Goal: Task Accomplishment & Management: Manage account settings

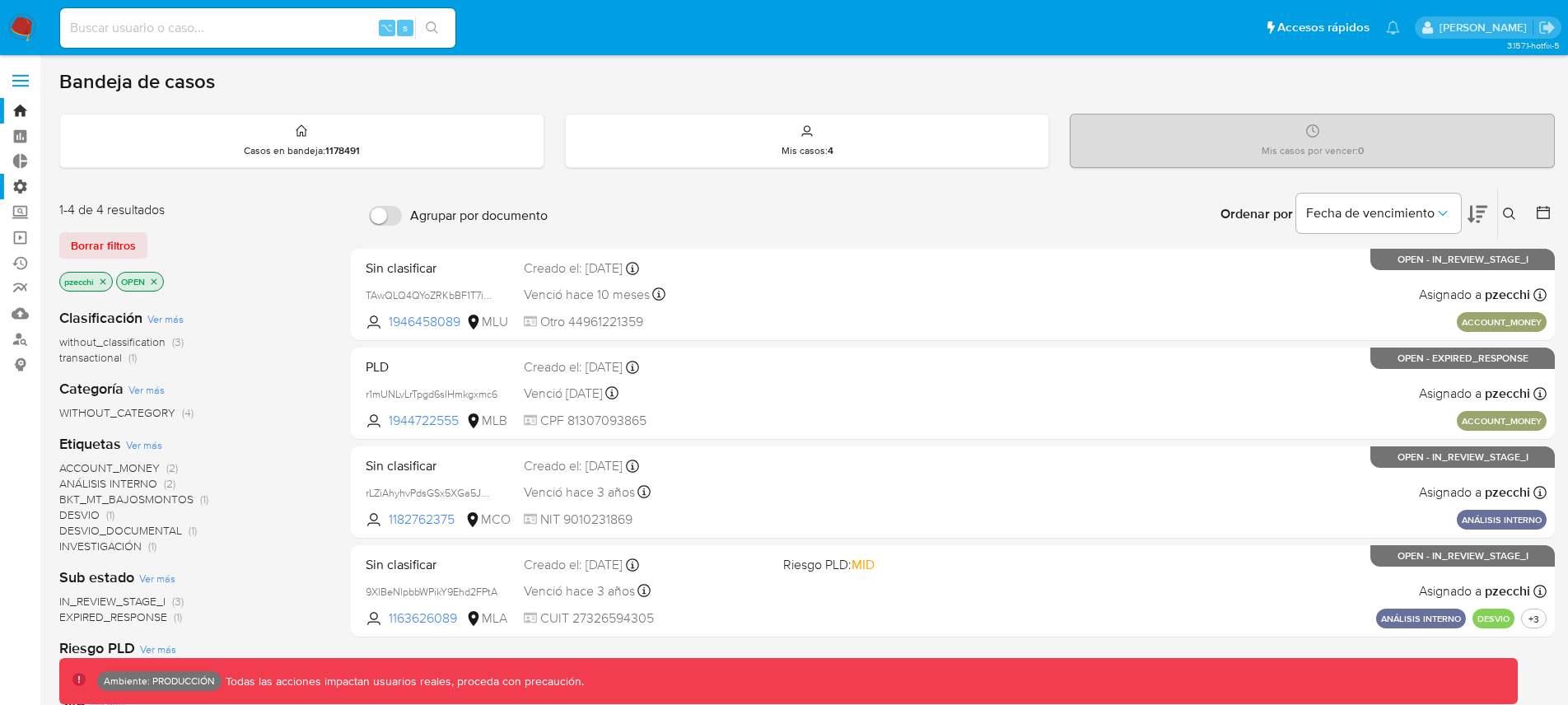
click at [25, 185] on label "Administración" at bounding box center [97, 186] width 196 height 26
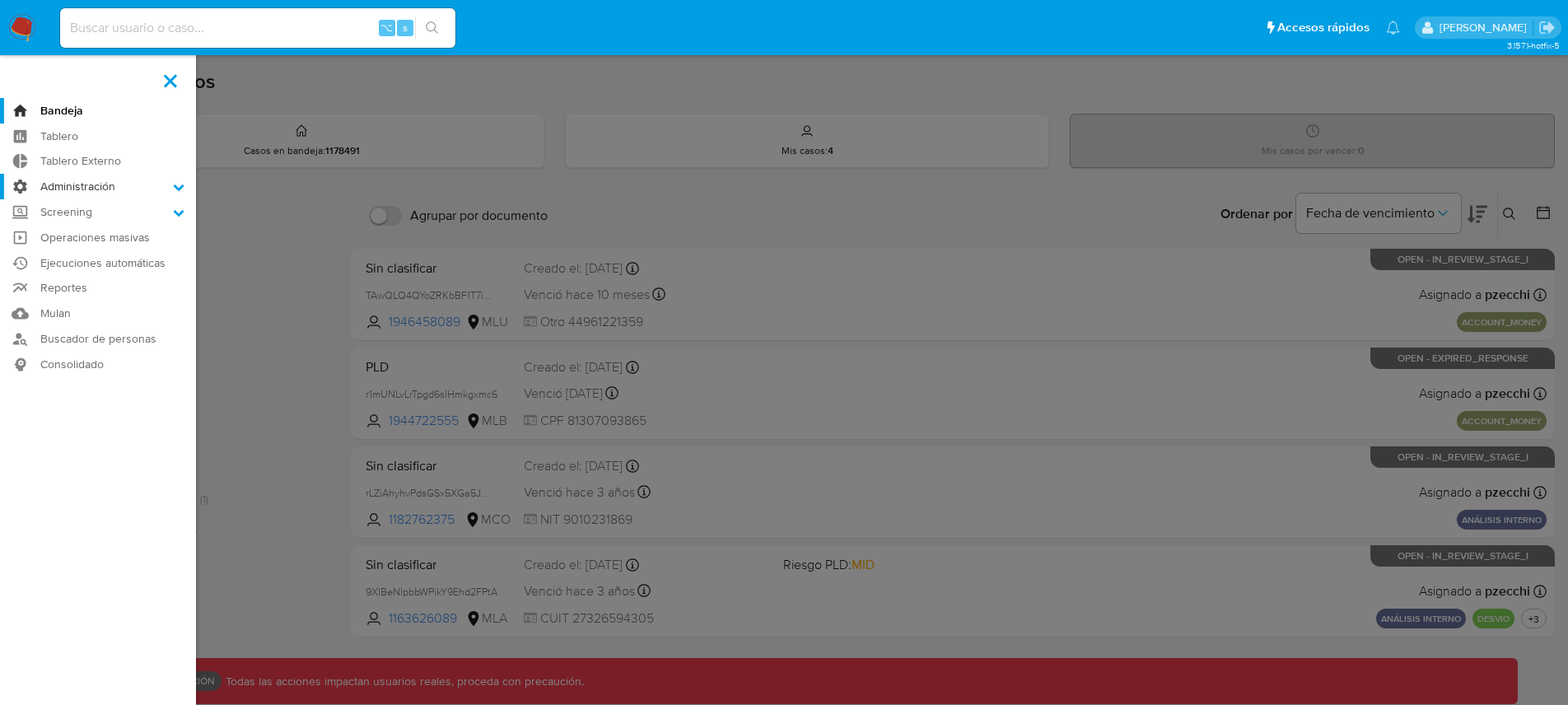
click at [0, 0] on input "Administración" at bounding box center [0, 0] width 0 height 0
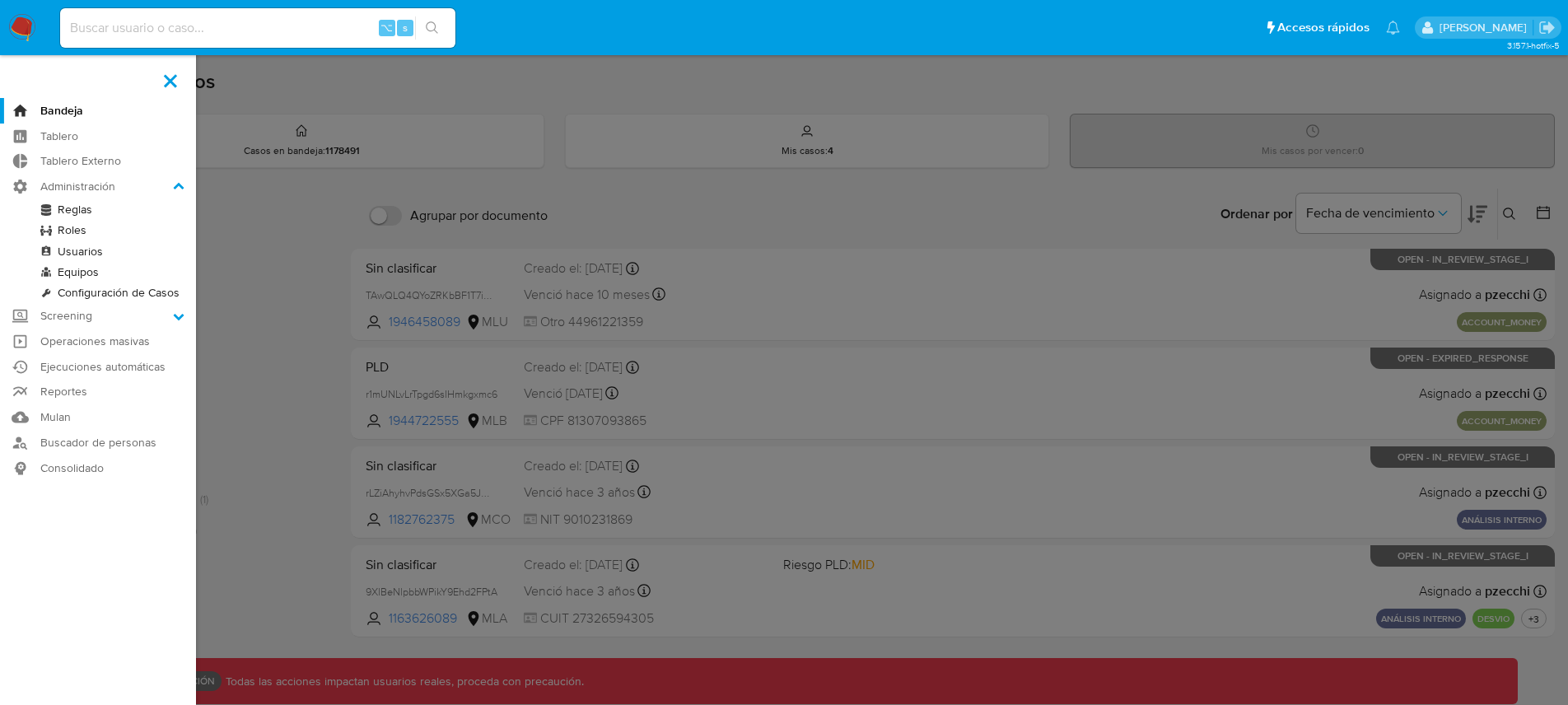
click at [63, 208] on link "Reglas" at bounding box center [97, 209] width 196 height 20
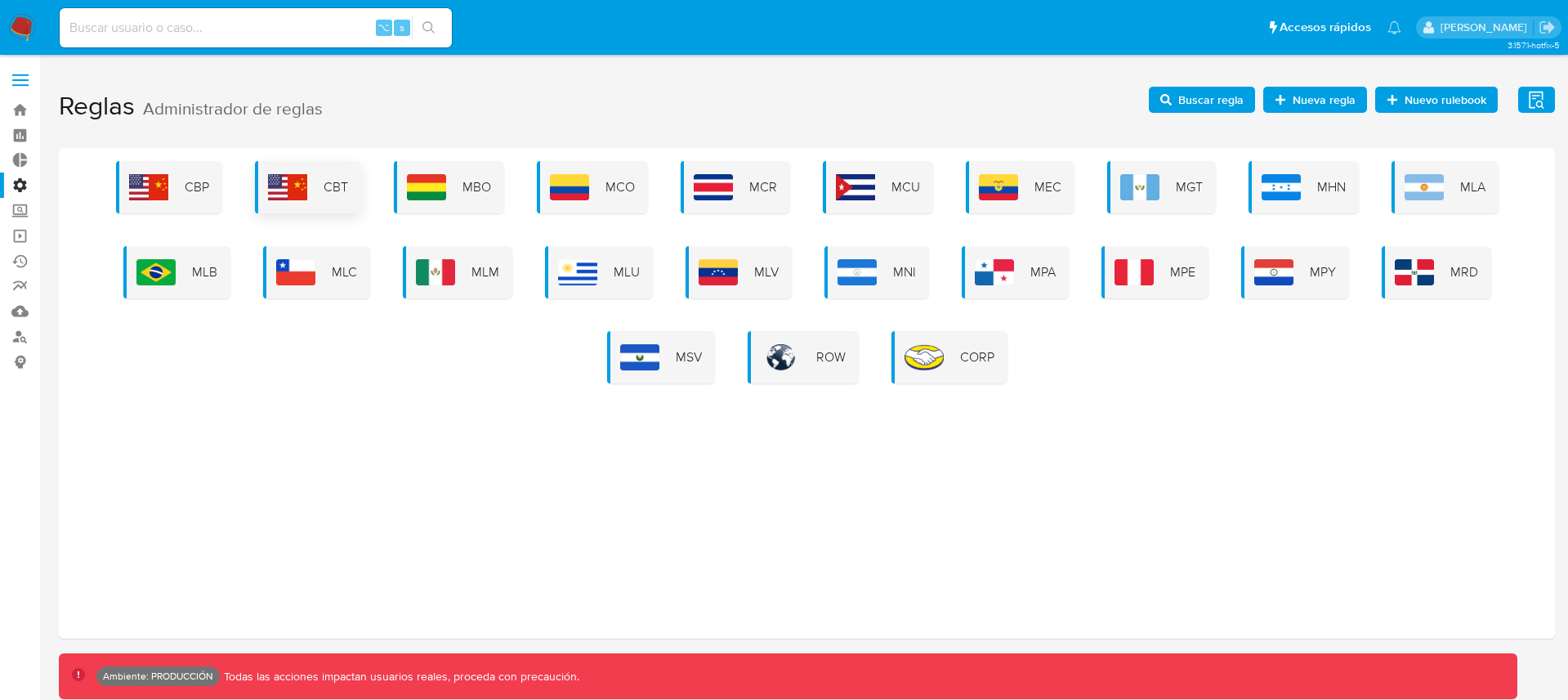
click at [292, 186] on img at bounding box center [287, 187] width 39 height 26
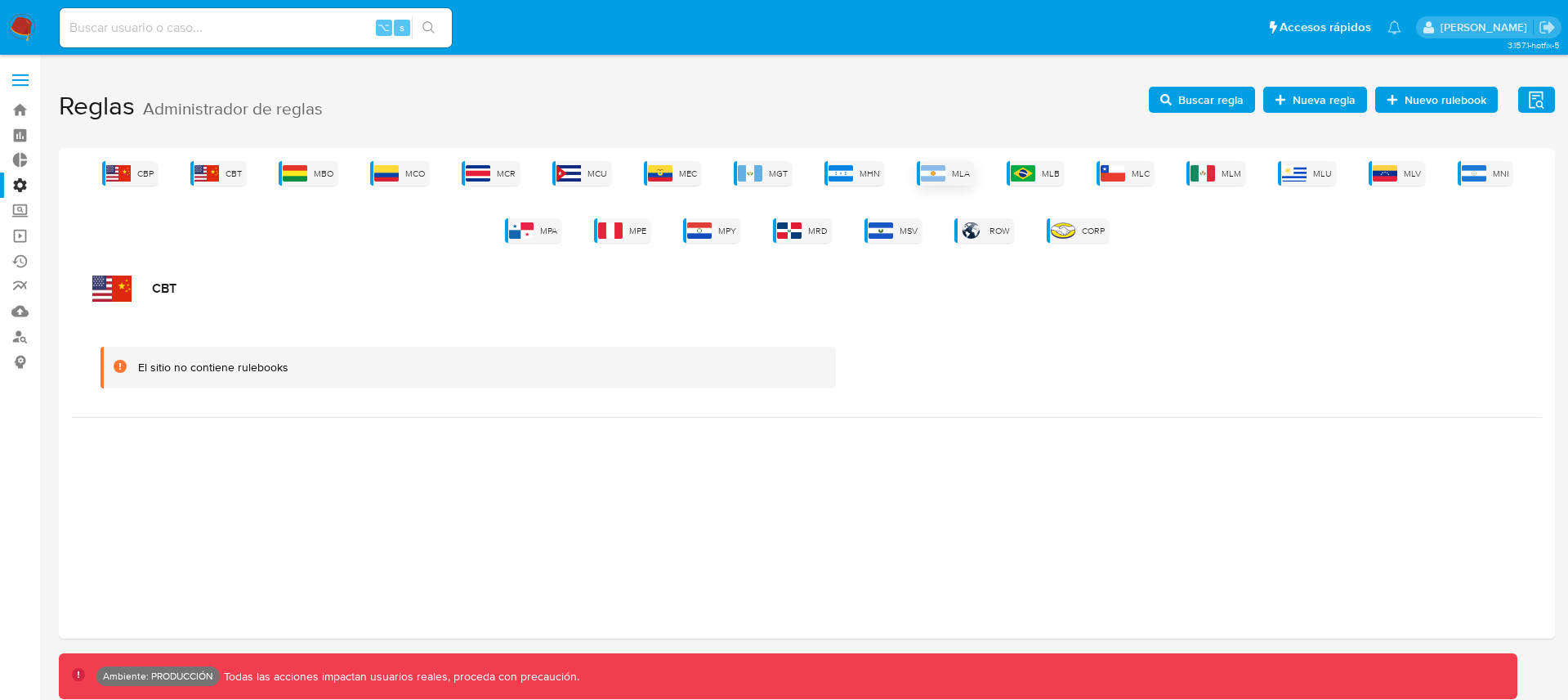
click at [940, 175] on img at bounding box center [933, 173] width 25 height 16
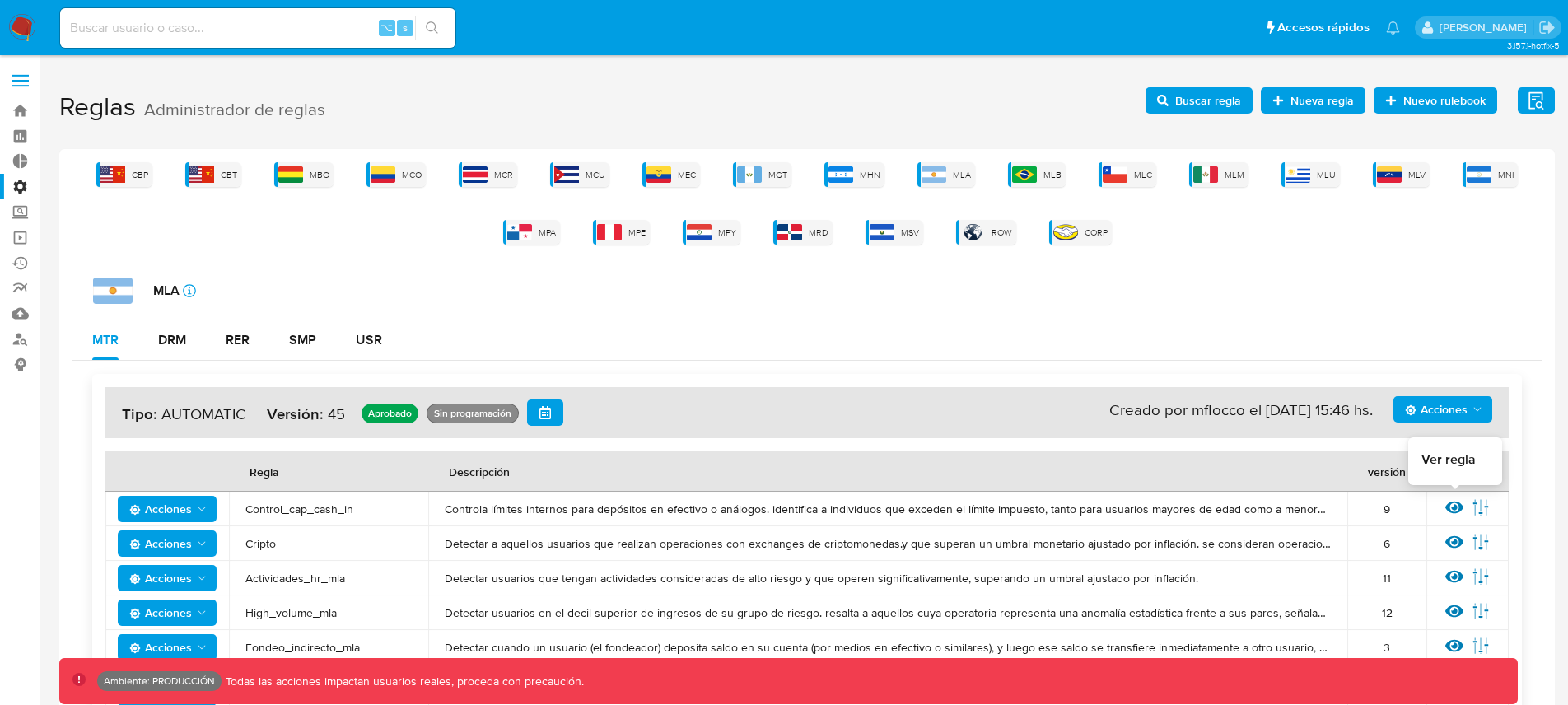
click at [1459, 512] on icon at bounding box center [1455, 508] width 18 height 18
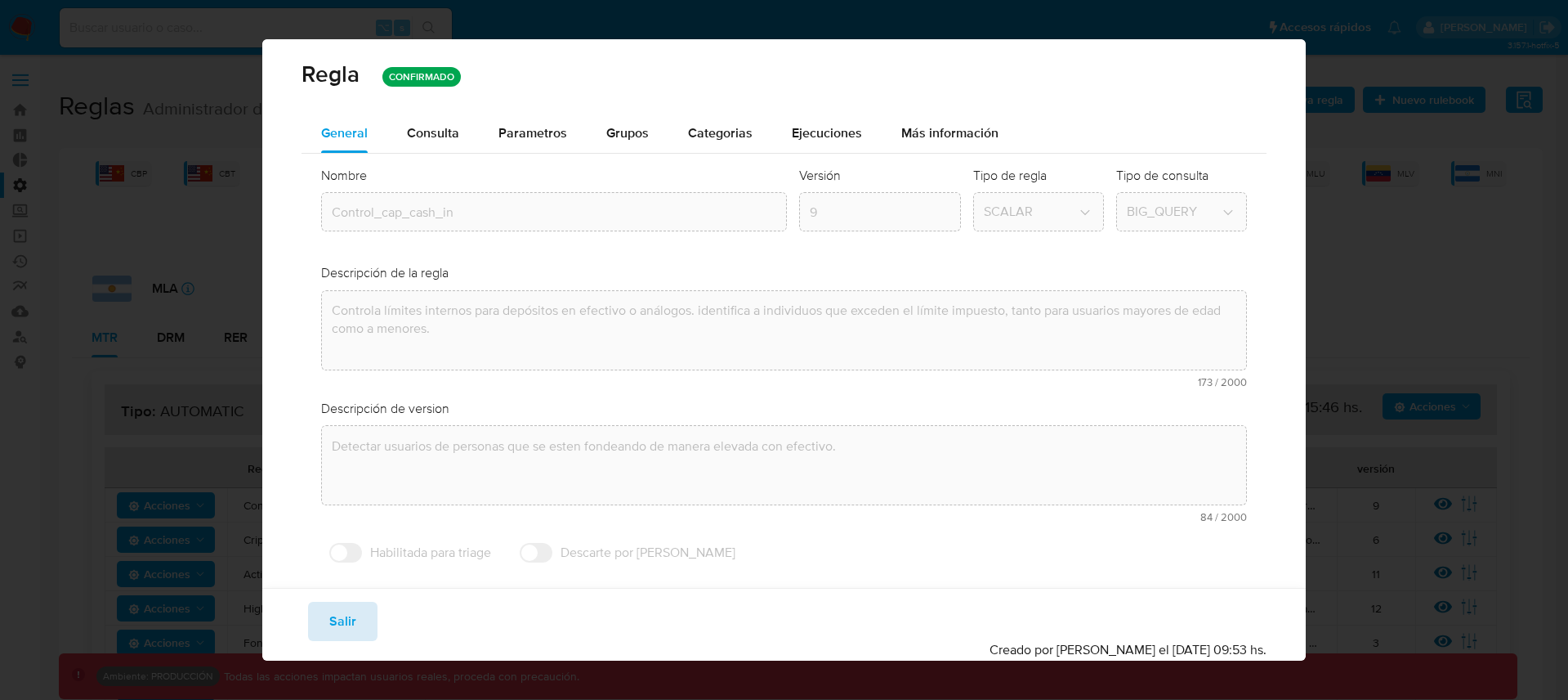
click at [357, 621] on button "Salir" at bounding box center [343, 621] width 69 height 39
type input "1"
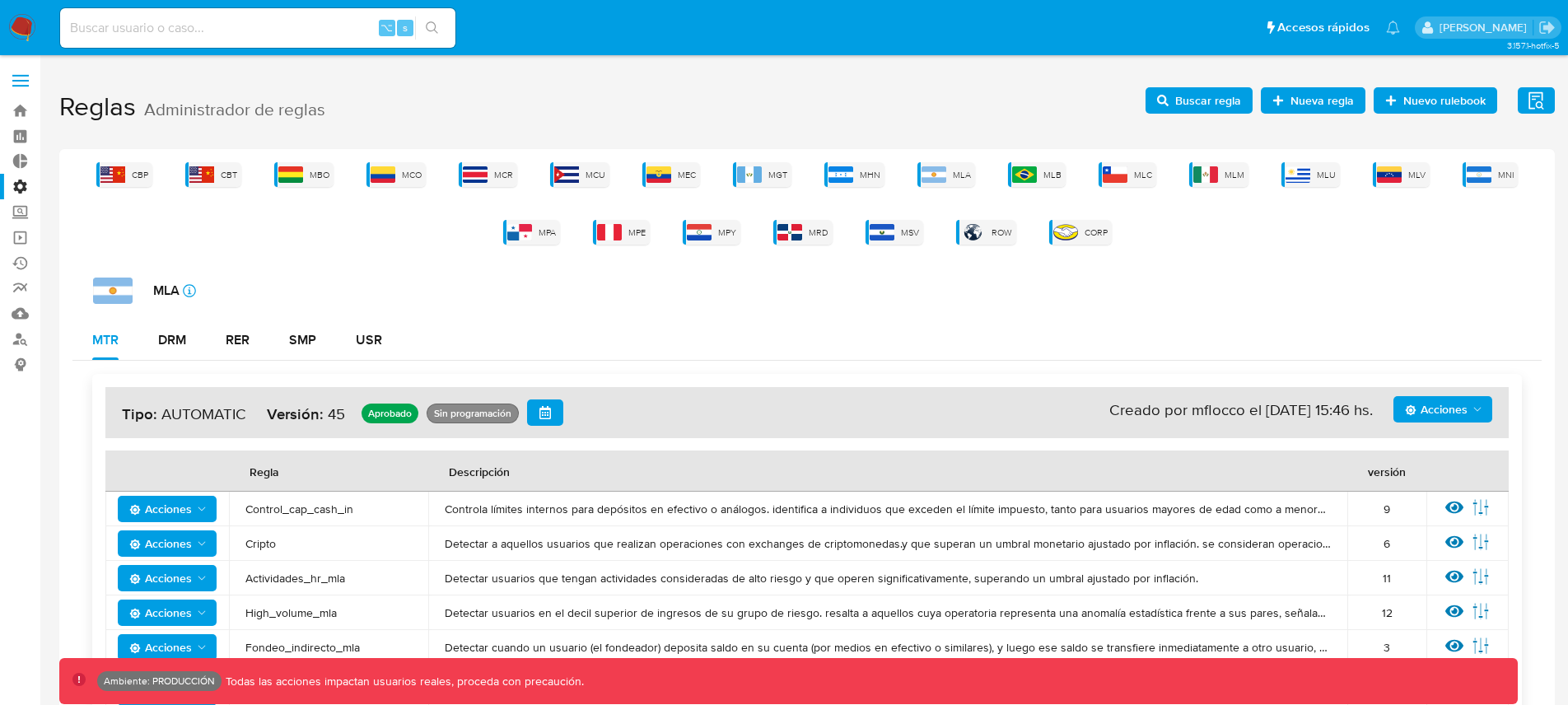
click at [1540, 93] on icon "button" at bounding box center [1537, 101] width 20 height 20
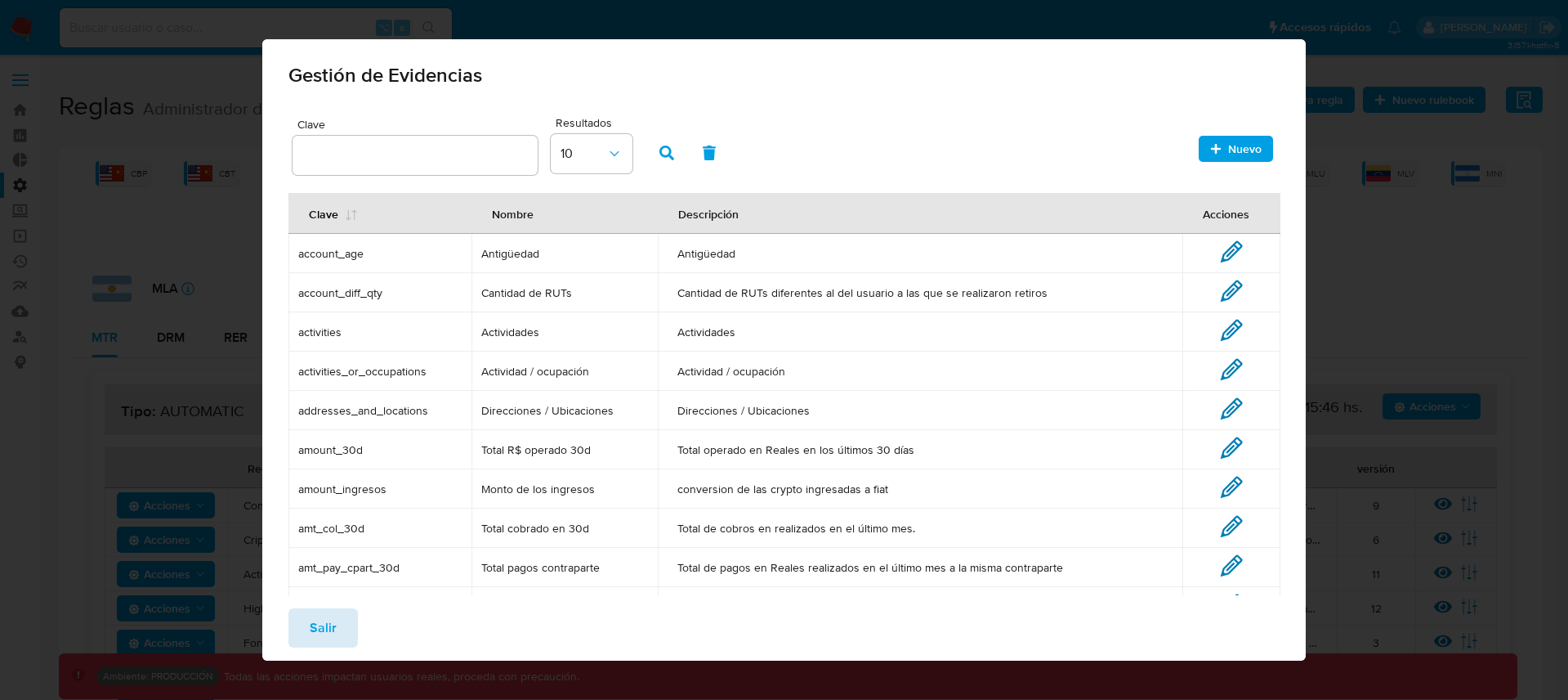
click at [317, 630] on span "Salir" at bounding box center [323, 627] width 27 height 36
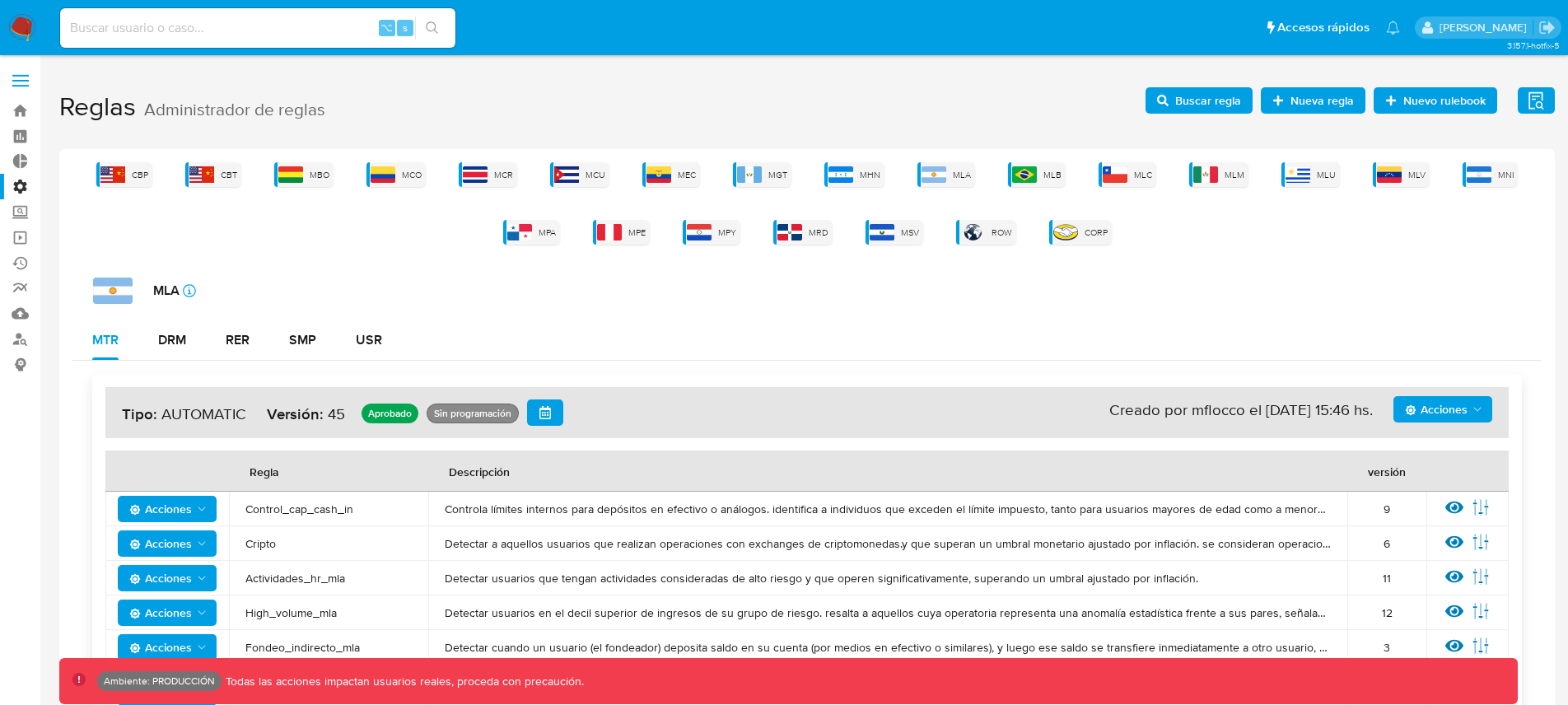
click at [1233, 100] on span "Buscar regla" at bounding box center [1209, 100] width 66 height 27
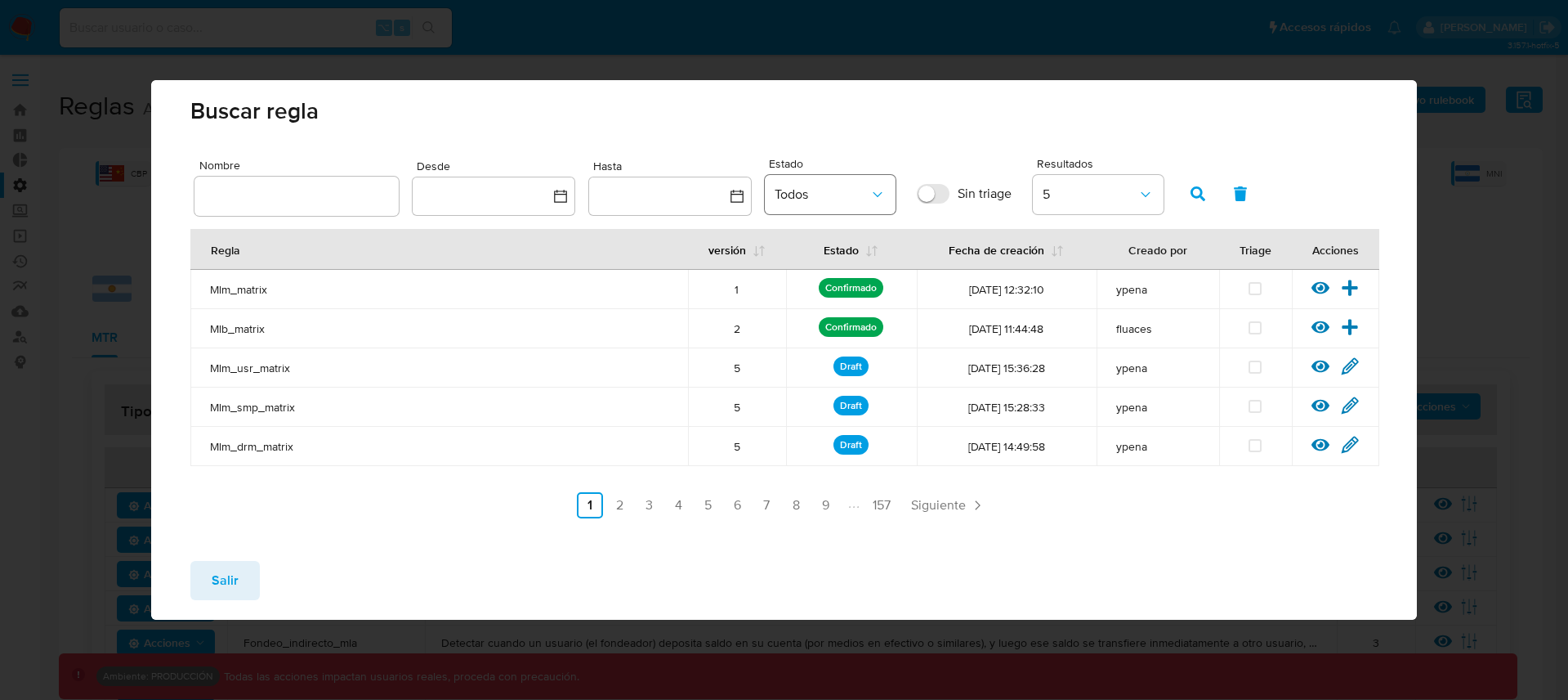
click at [771, 187] on button "Todos" at bounding box center [829, 194] width 130 height 39
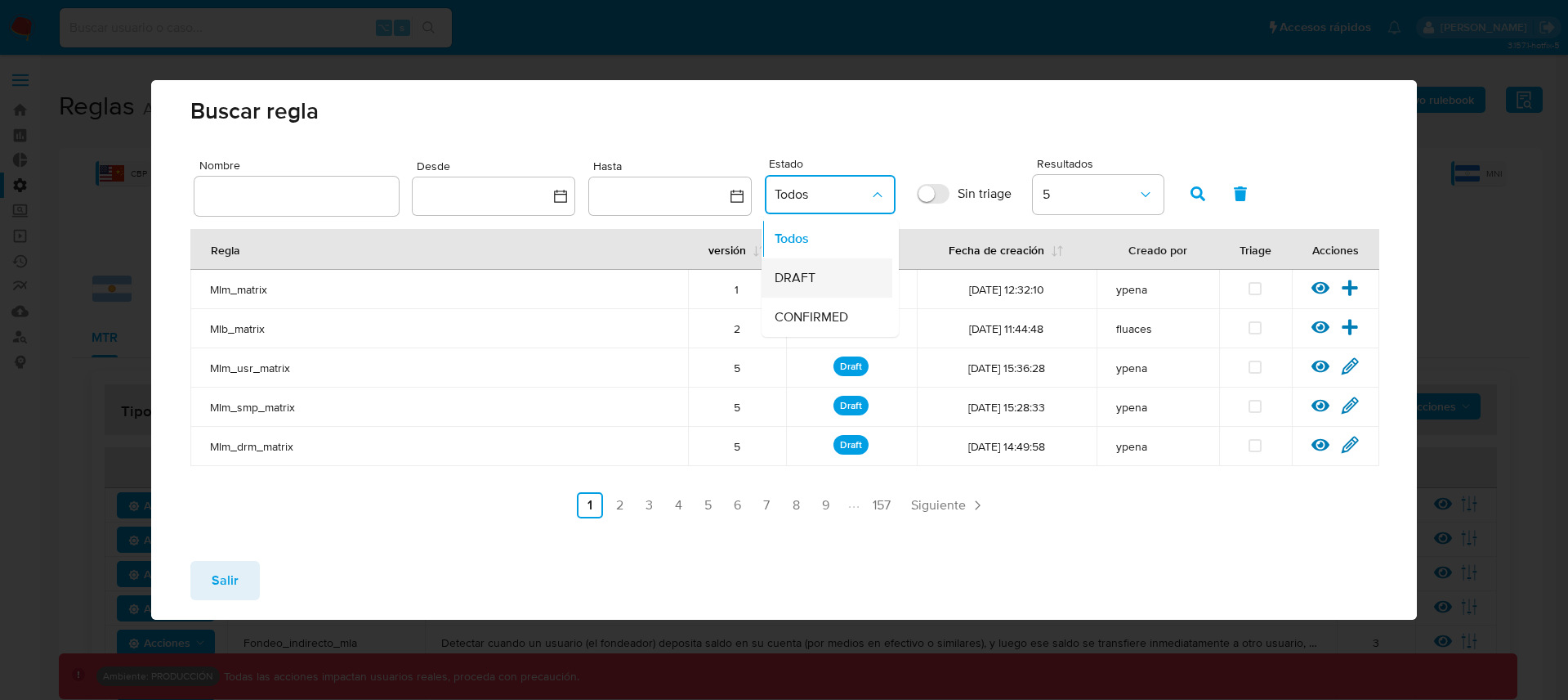
click at [804, 275] on span "DRAFT" at bounding box center [794, 278] width 41 height 16
click at [1199, 194] on icon "button" at bounding box center [1198, 193] width 15 height 15
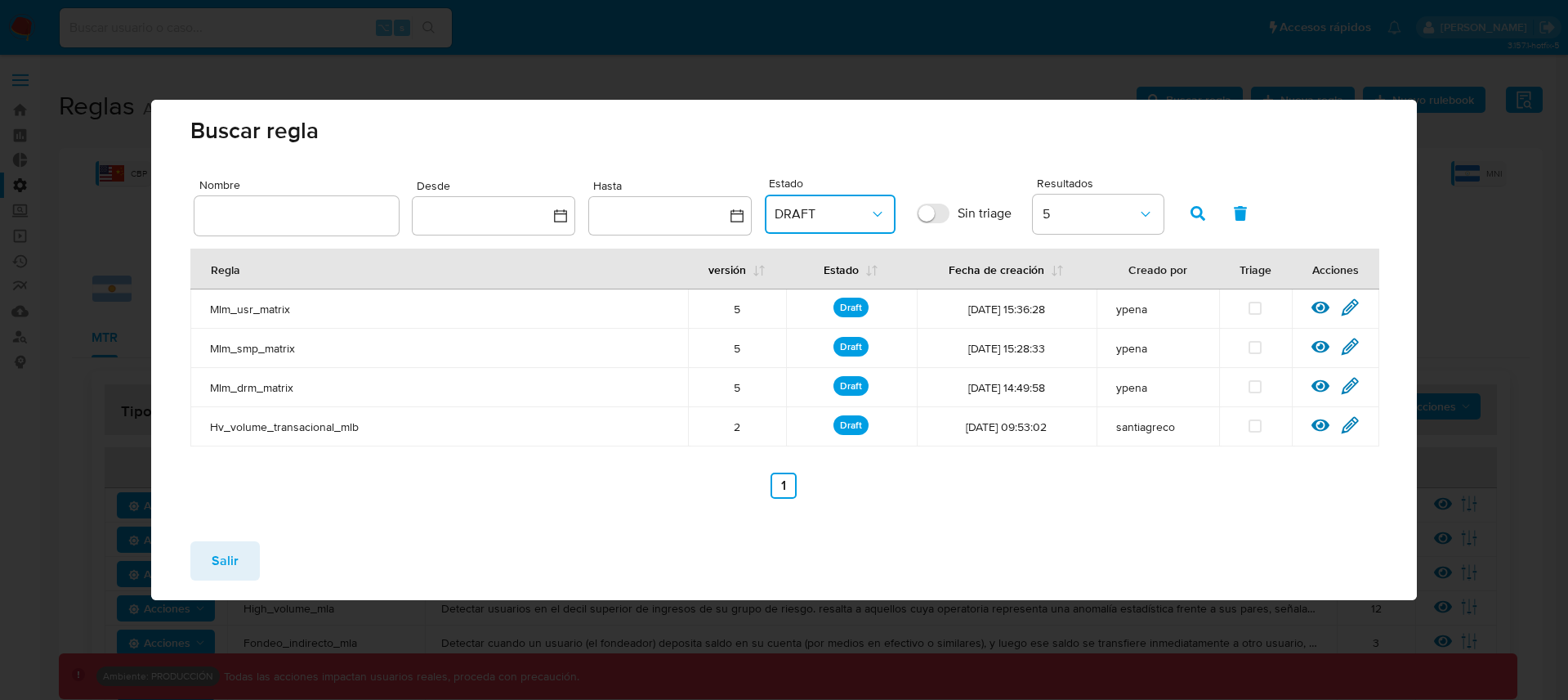
click at [845, 214] on span "DRAFT" at bounding box center [822, 214] width 95 height 16
click at [811, 335] on span "CONFIRMED" at bounding box center [811, 337] width 74 height 16
click at [1193, 208] on icon "button" at bounding box center [1198, 213] width 15 height 15
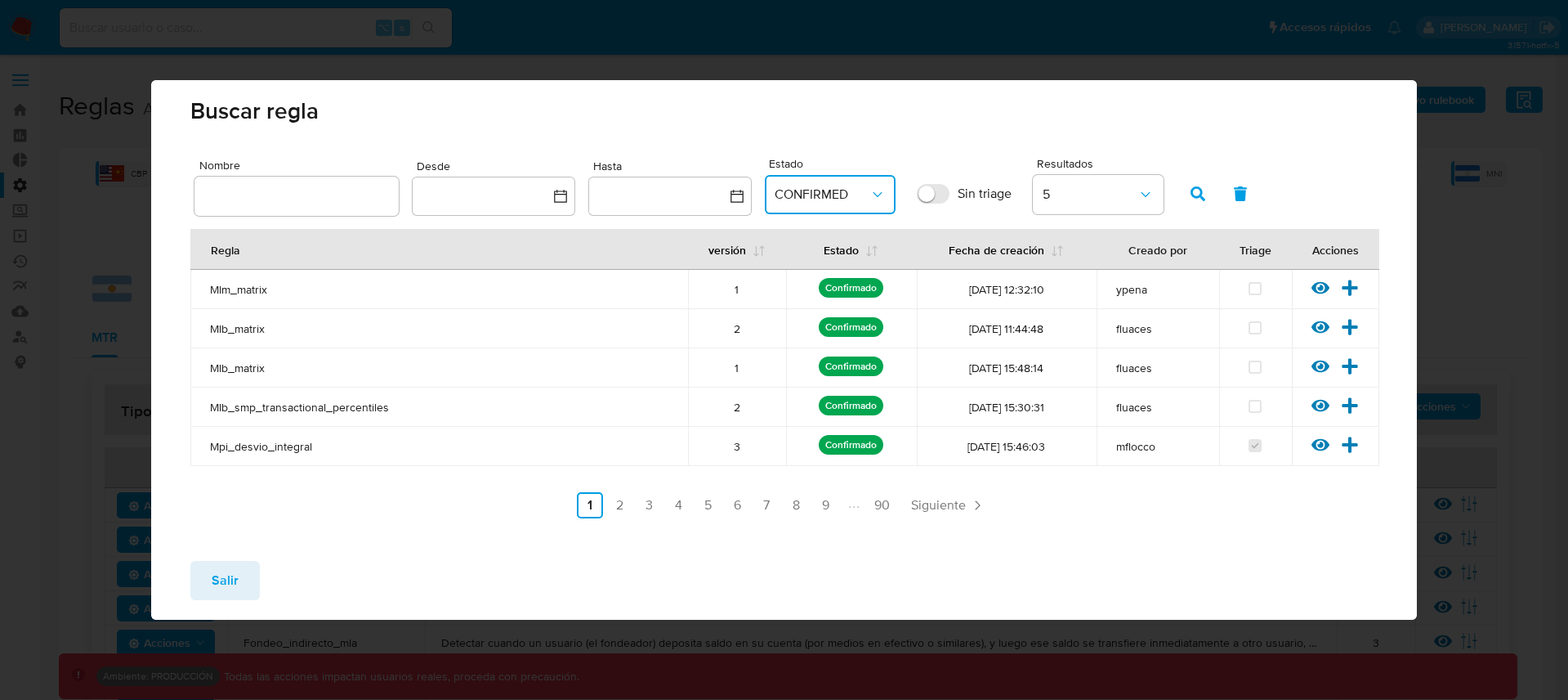
click at [853, 197] on span "CONFIRMED" at bounding box center [822, 194] width 95 height 16
click at [824, 237] on div "Todos" at bounding box center [822, 238] width 95 height 39
click at [1186, 195] on button "button" at bounding box center [1197, 193] width 43 height 39
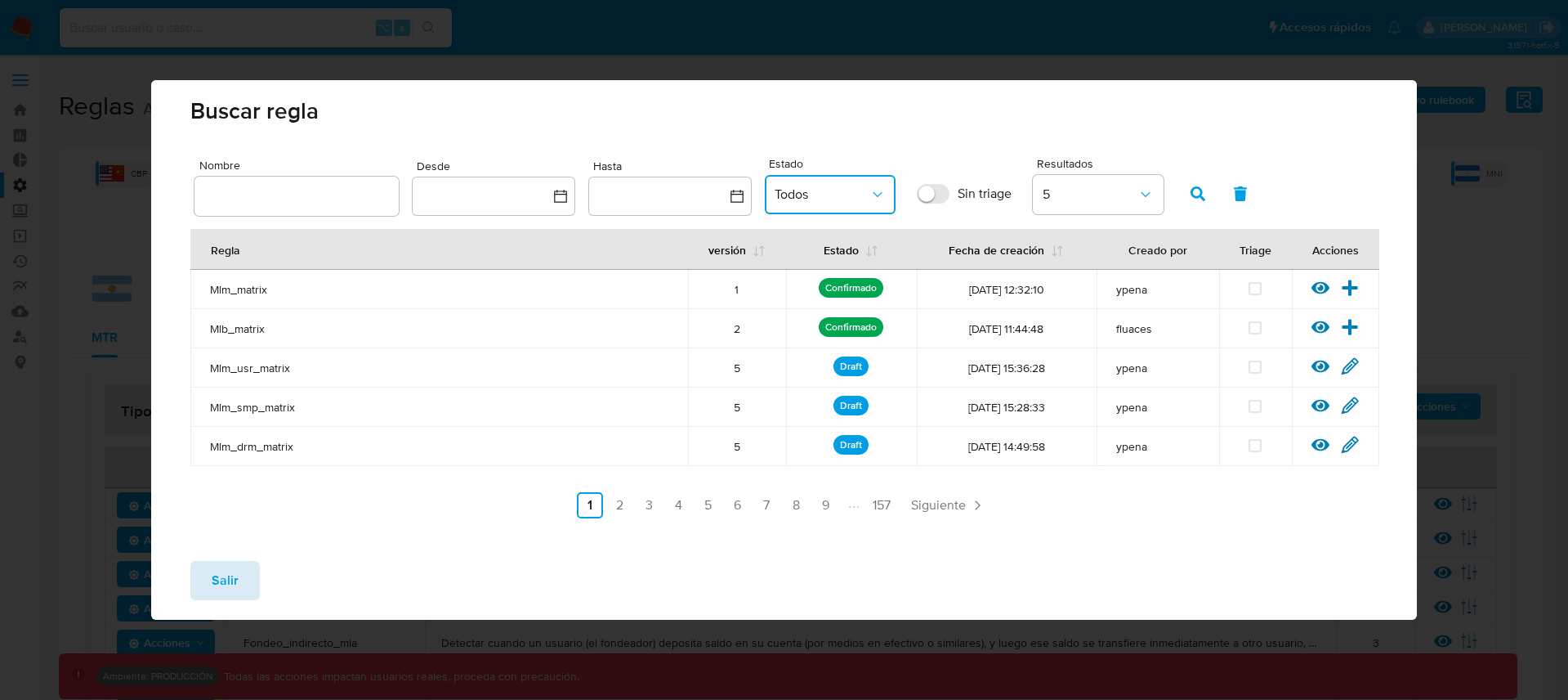
click at [240, 566] on button "Salir" at bounding box center [225, 580] width 69 height 39
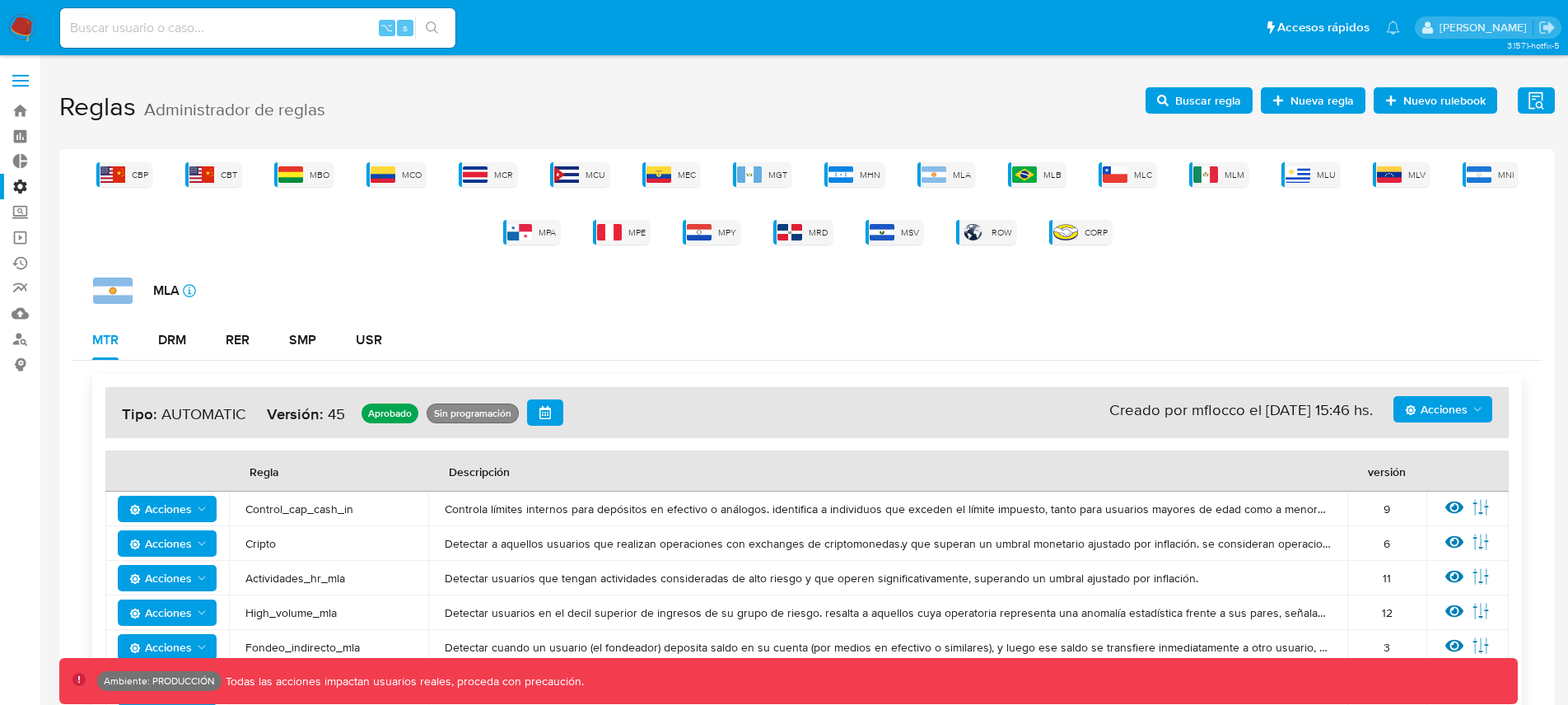
click at [1413, 410] on icon "Acciones" at bounding box center [1411, 409] width 12 height 12
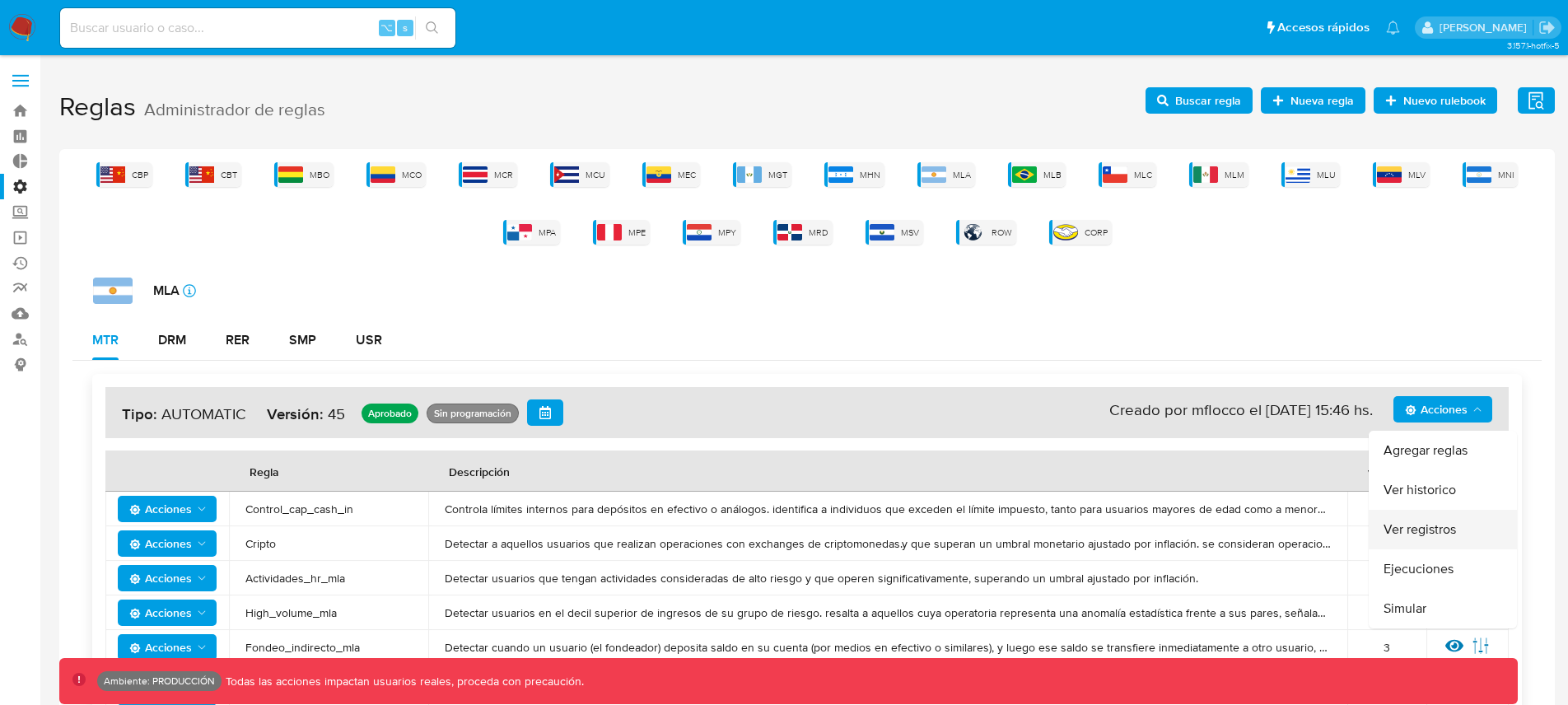
click at [1427, 526] on button "Ver registros" at bounding box center [1442, 529] width 148 height 39
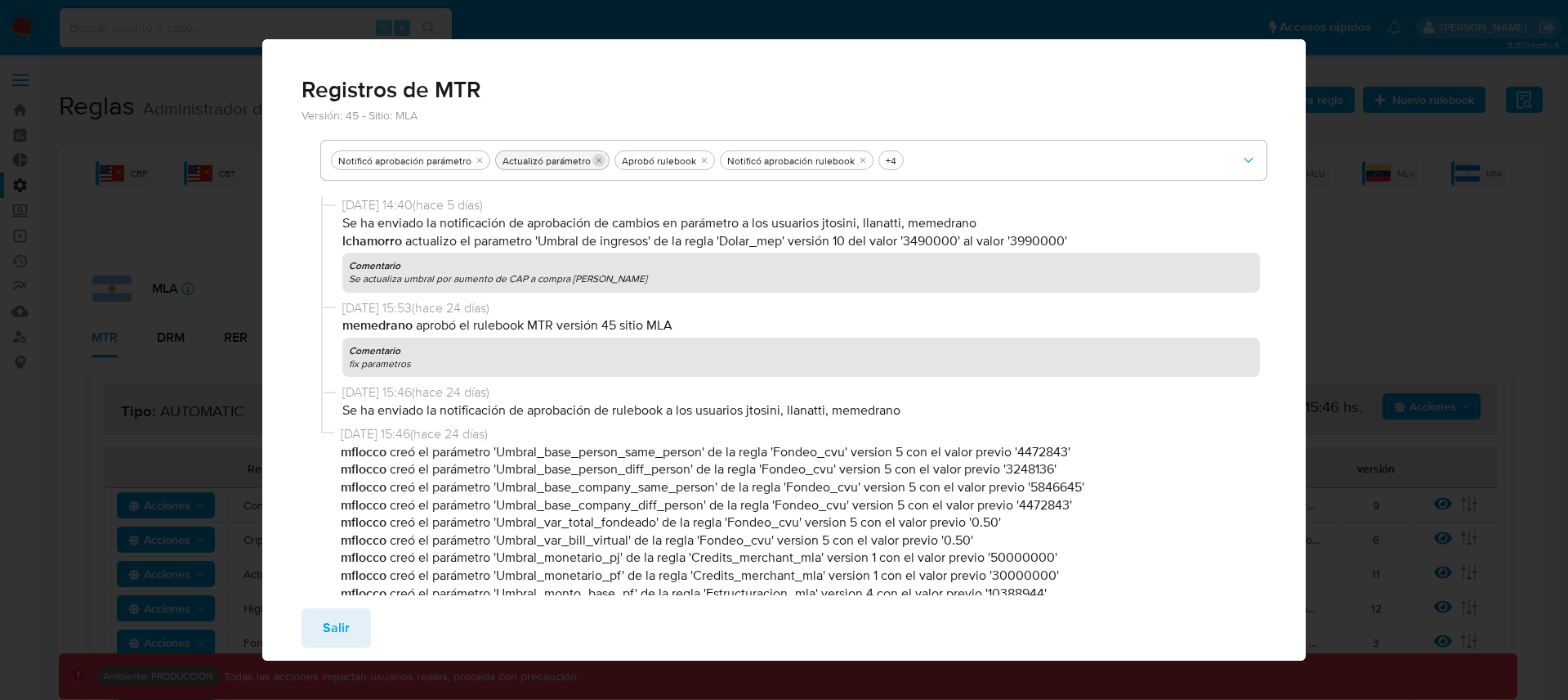
click at [599, 157] on icon "quitar Actualizó parámetro" at bounding box center [599, 160] width 10 height 10
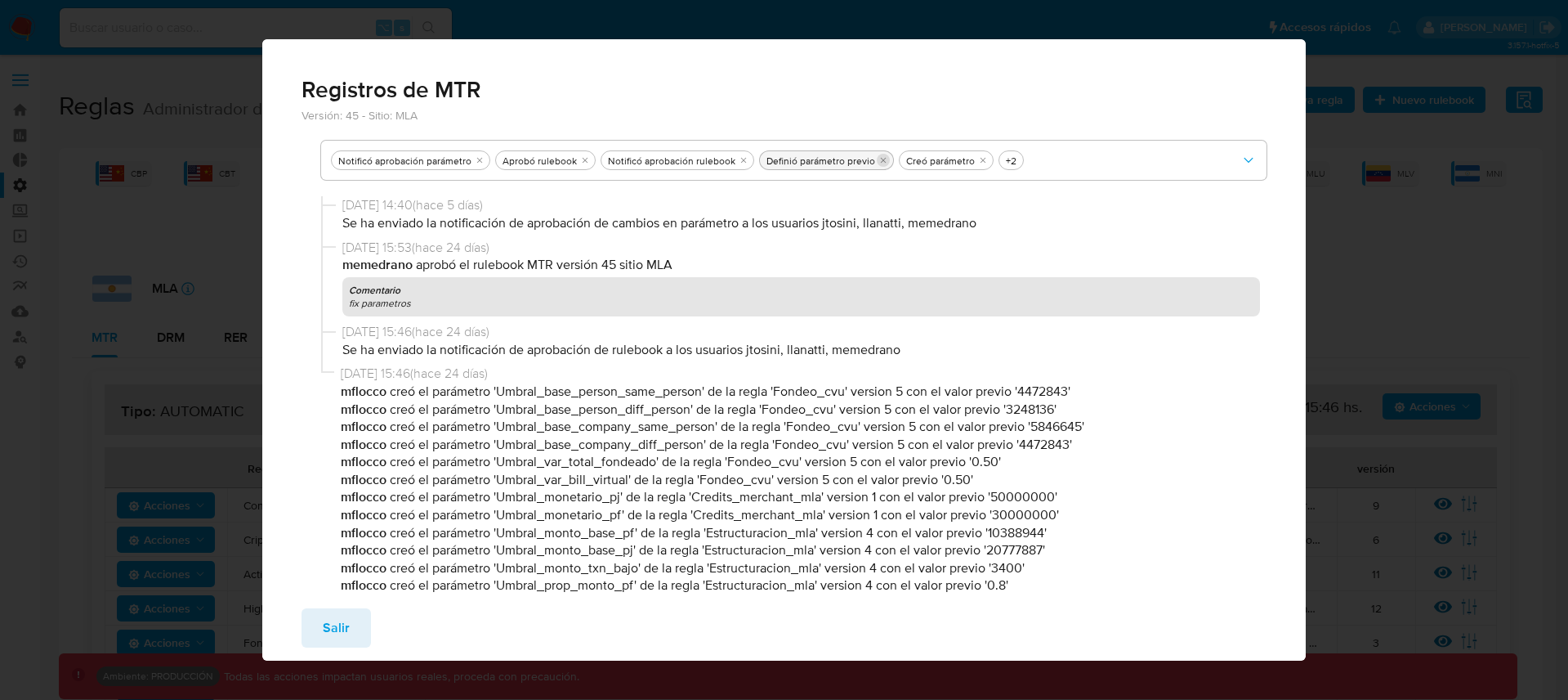
click at [881, 162] on icon "quitar Definió parámetro previo" at bounding box center [884, 160] width 5 height 5
click at [838, 161] on icon "quitar Creó parámetro" at bounding box center [843, 160] width 10 height 10
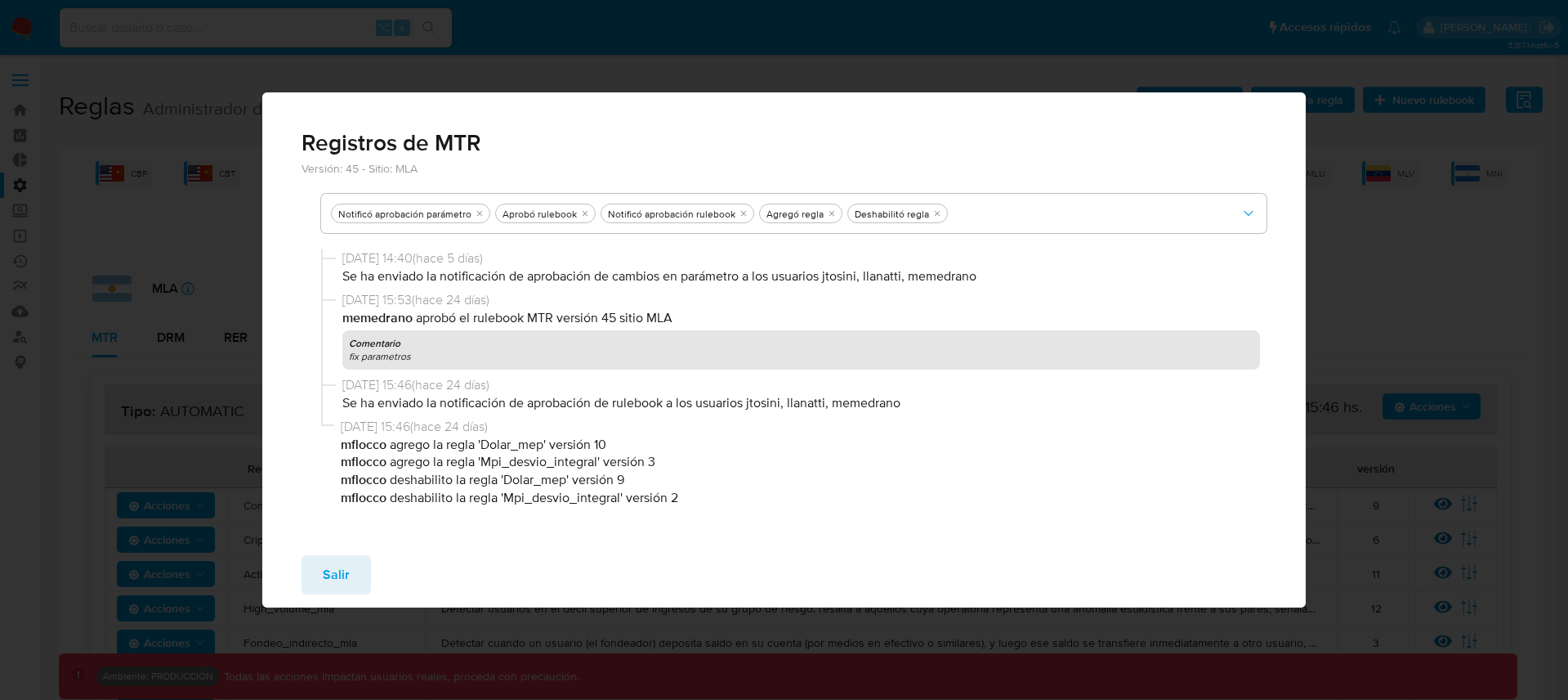
click at [318, 582] on button "Salir" at bounding box center [336, 574] width 69 height 39
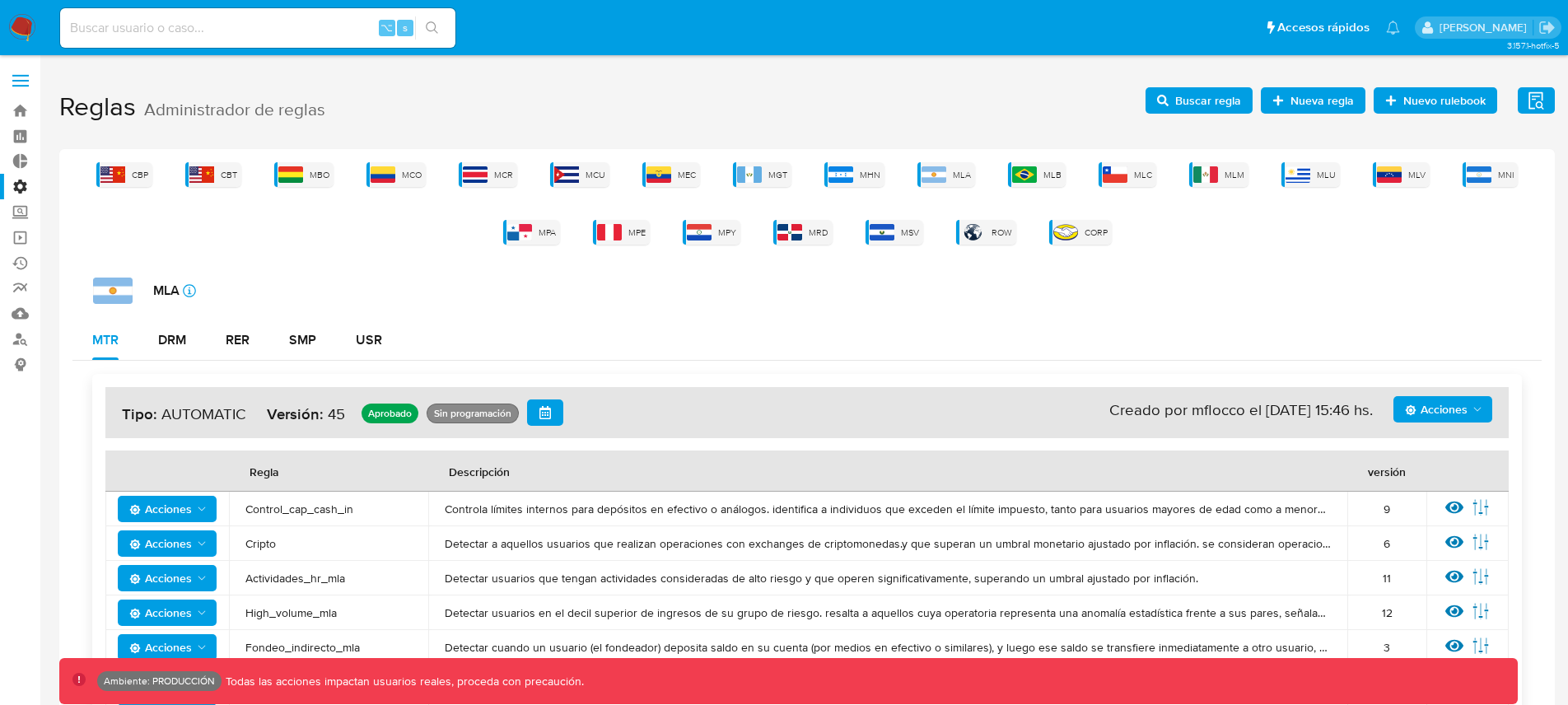
click at [200, 509] on polygon "Acciones" at bounding box center [202, 509] width 7 height 4
click at [432, 293] on div "MLA icon-info-16" at bounding box center [817, 290] width 1449 height 27
click at [28, 186] on label "Administración" at bounding box center [97, 186] width 196 height 26
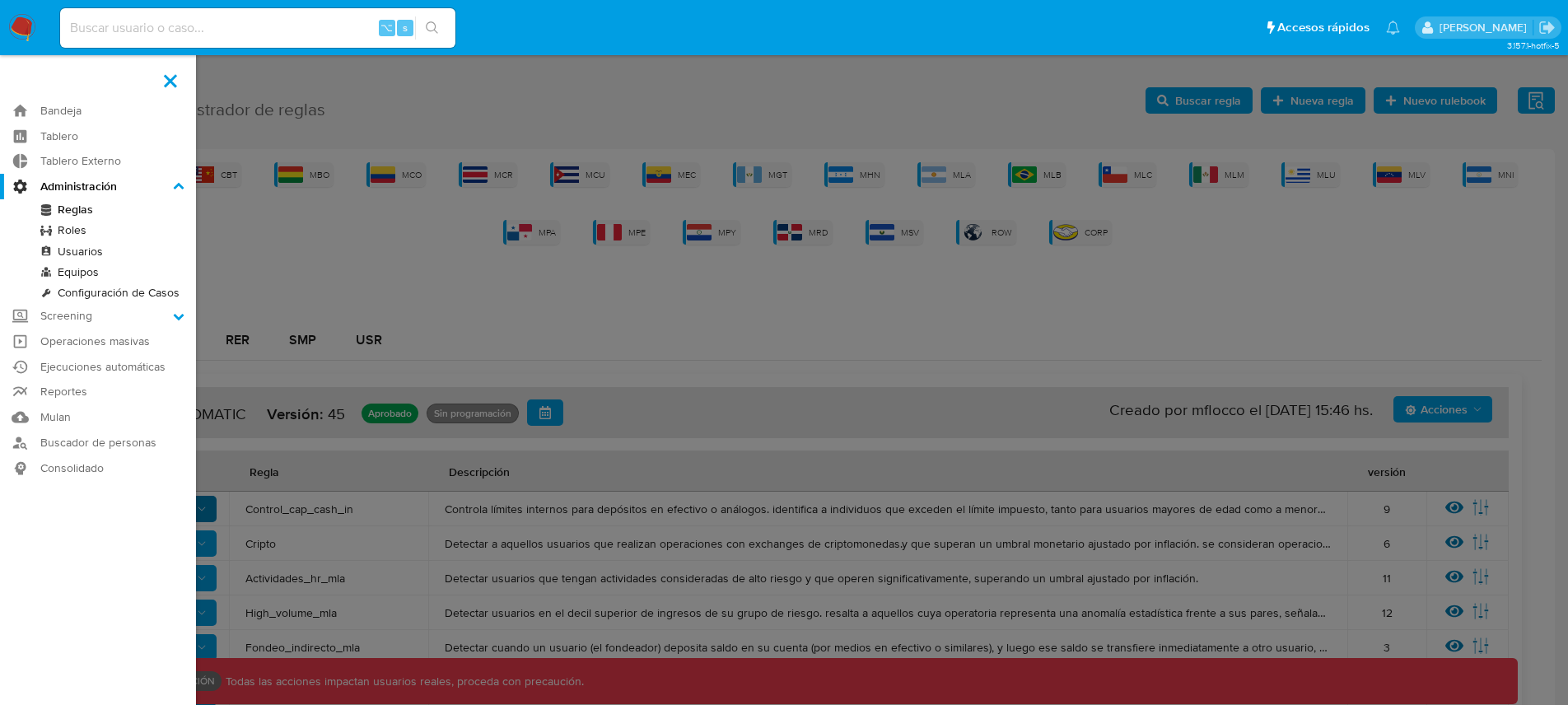
click at [0, 0] on input "Administración" at bounding box center [0, 0] width 0 height 0
click at [73, 232] on link "Roles" at bounding box center [97, 229] width 196 height 20
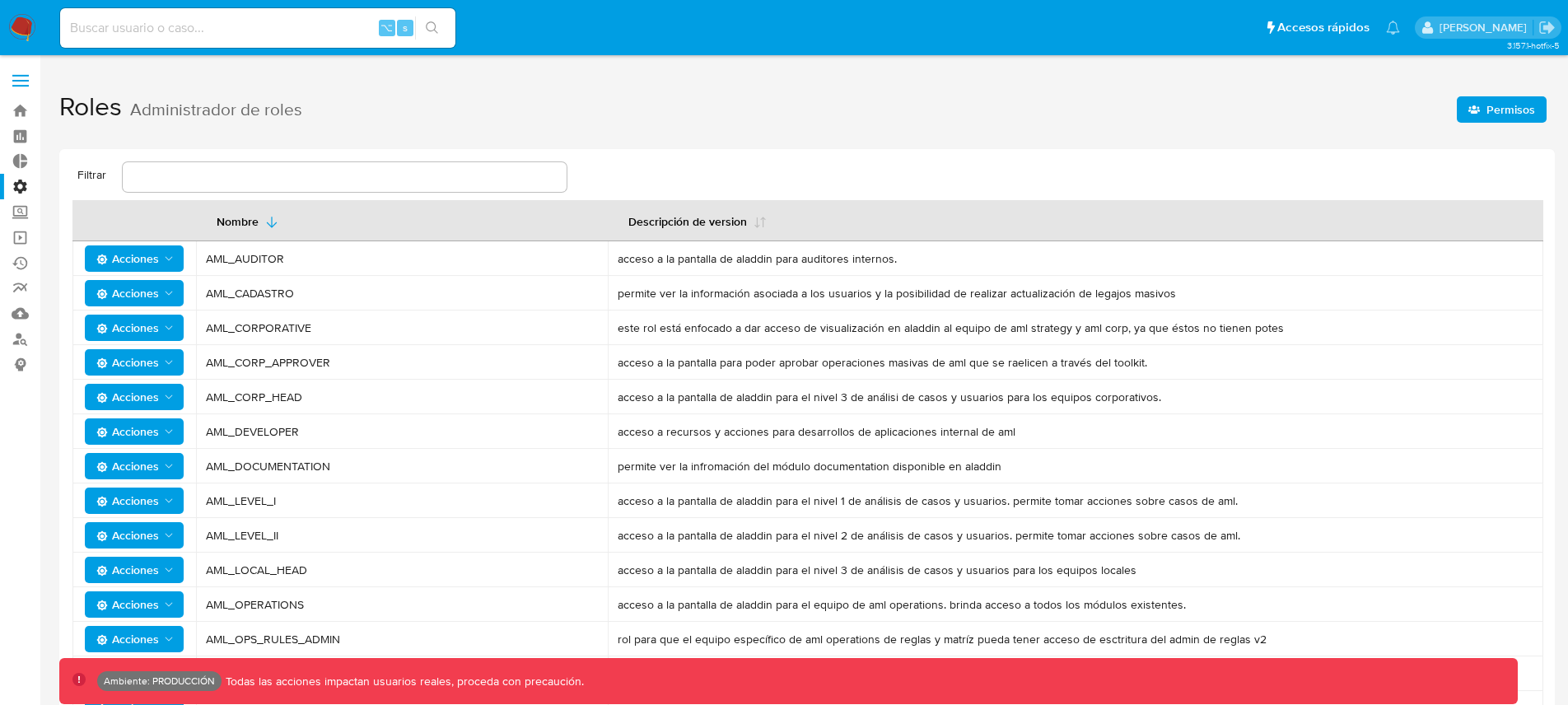
click at [171, 268] on span "Acciones" at bounding box center [136, 258] width 79 height 23
click at [135, 338] on button "Permisos" at bounding box center [137, 339] width 148 height 39
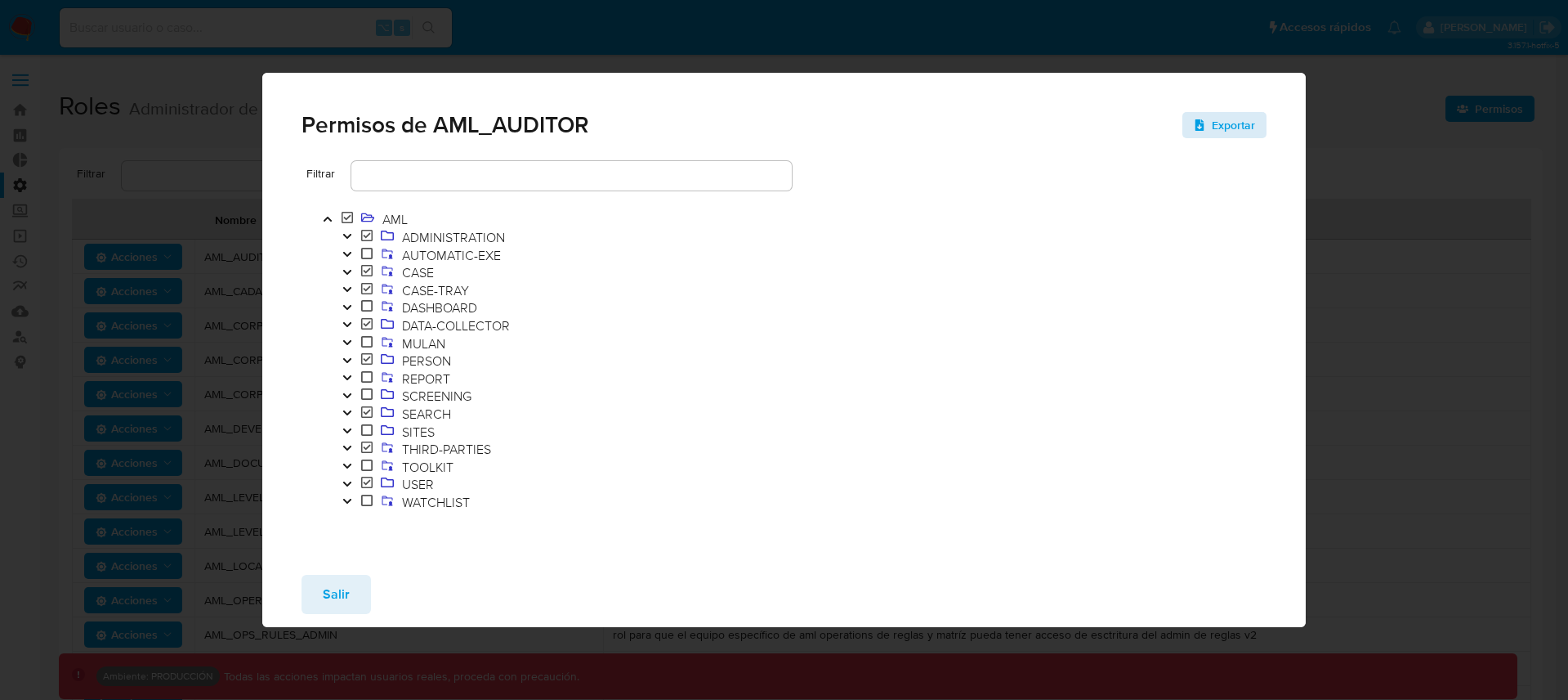
click at [1251, 136] on span "Exportar" at bounding box center [1234, 125] width 44 height 26
click at [362, 590] on button "Salir" at bounding box center [336, 593] width 69 height 39
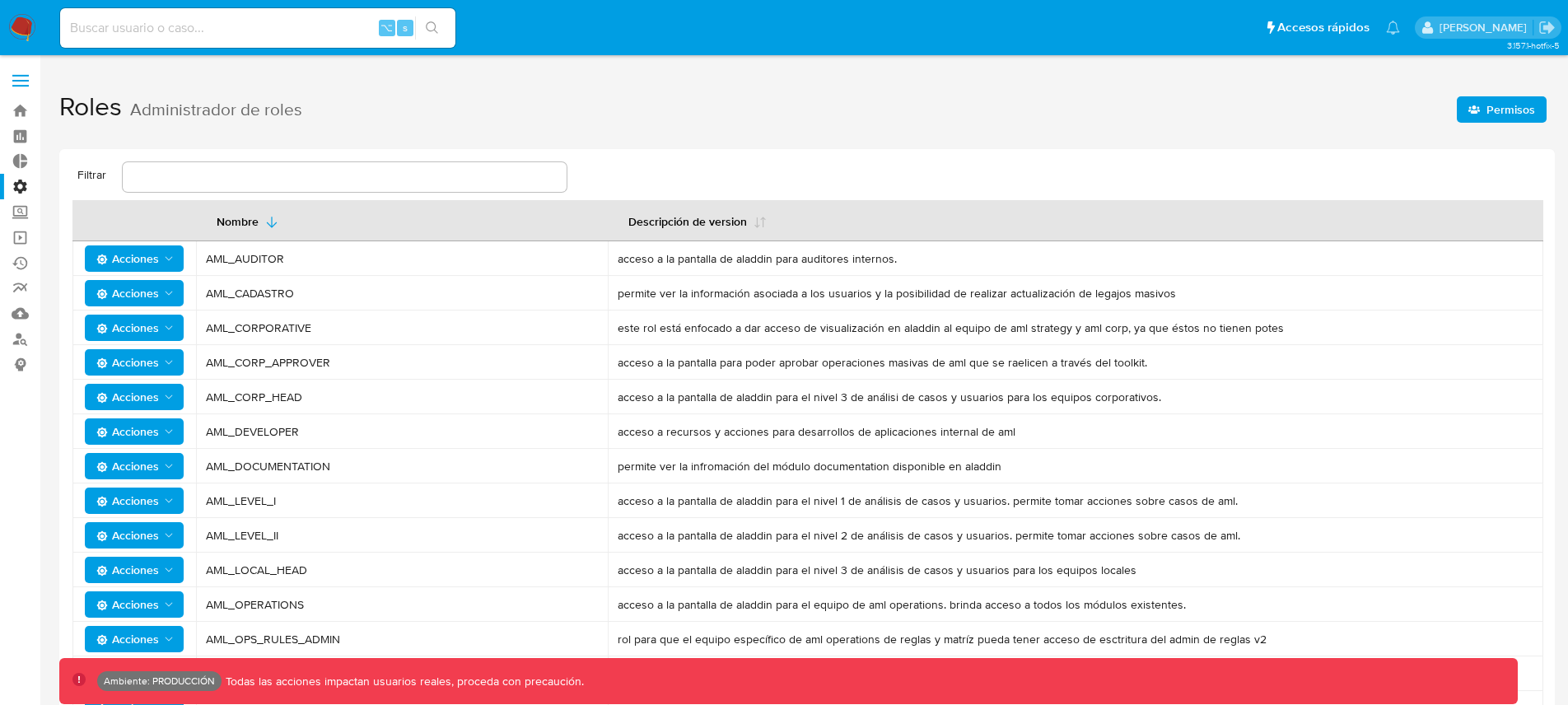
click at [520, 318] on td "AML_CORPORATIVE" at bounding box center [401, 328] width 412 height 35
click at [20, 185] on label "Administración" at bounding box center [97, 186] width 196 height 26
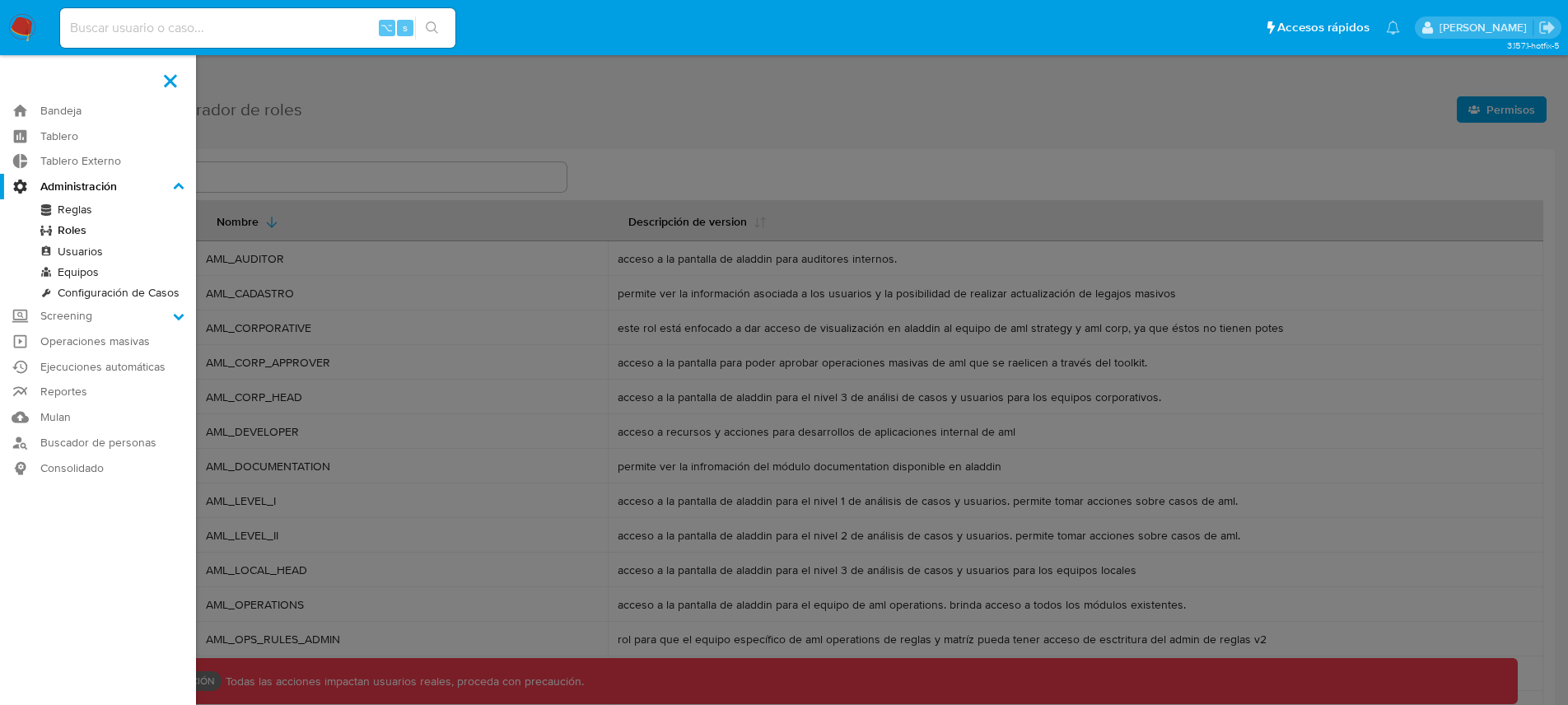
click at [0, 0] on input "Administración" at bounding box center [0, 0] width 0 height 0
click at [83, 251] on link "Usuarios" at bounding box center [97, 252] width 196 height 20
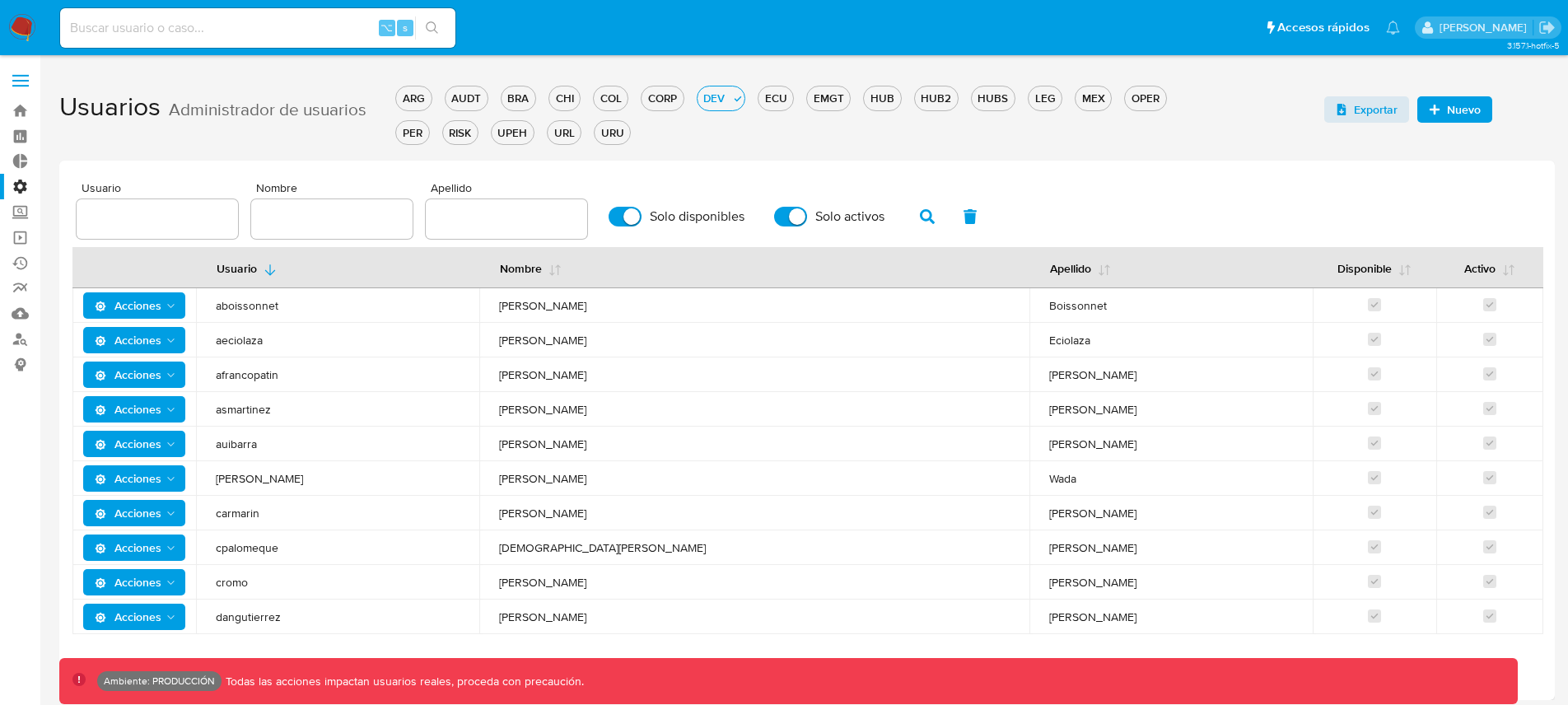
click at [145, 410] on span "Acciones" at bounding box center [128, 408] width 67 height 27
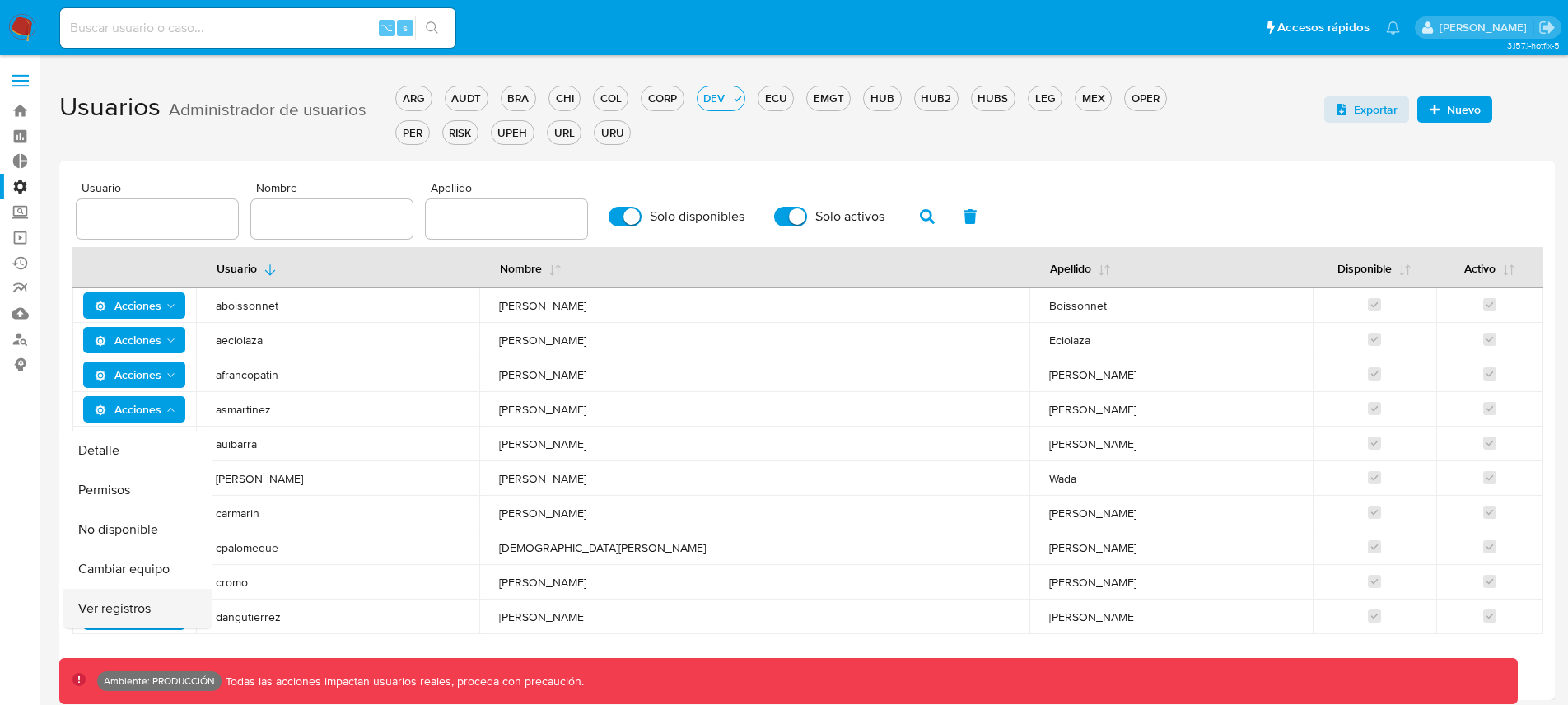
click at [154, 608] on button "Ver registros" at bounding box center [137, 608] width 148 height 39
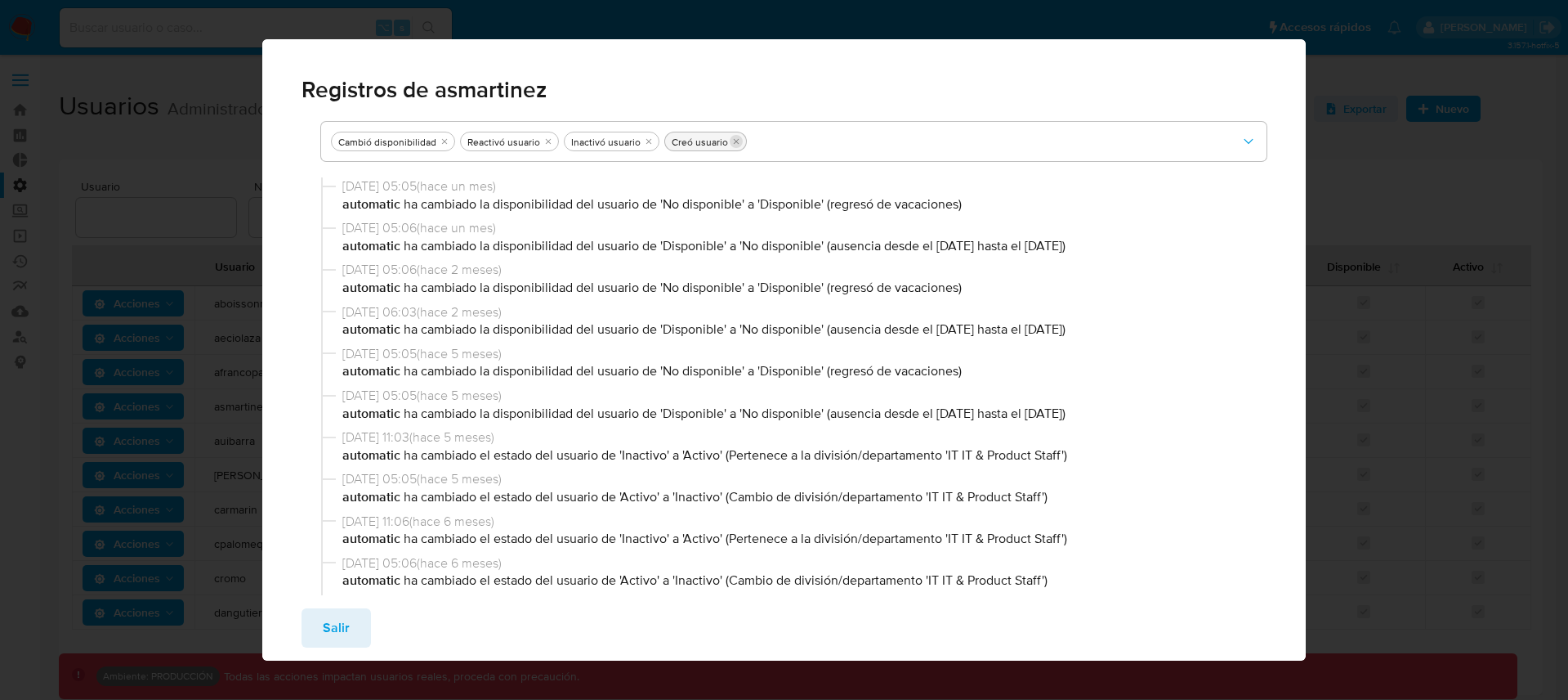
click at [733, 140] on icon "quitar Creó usuario" at bounding box center [736, 141] width 10 height 10
click at [543, 140] on icon "quitar Reactivó usuario" at bounding box center [548, 141] width 10 height 10
click at [443, 145] on icon "quitar Cambió disponibilidad" at bounding box center [444, 141] width 10 height 10
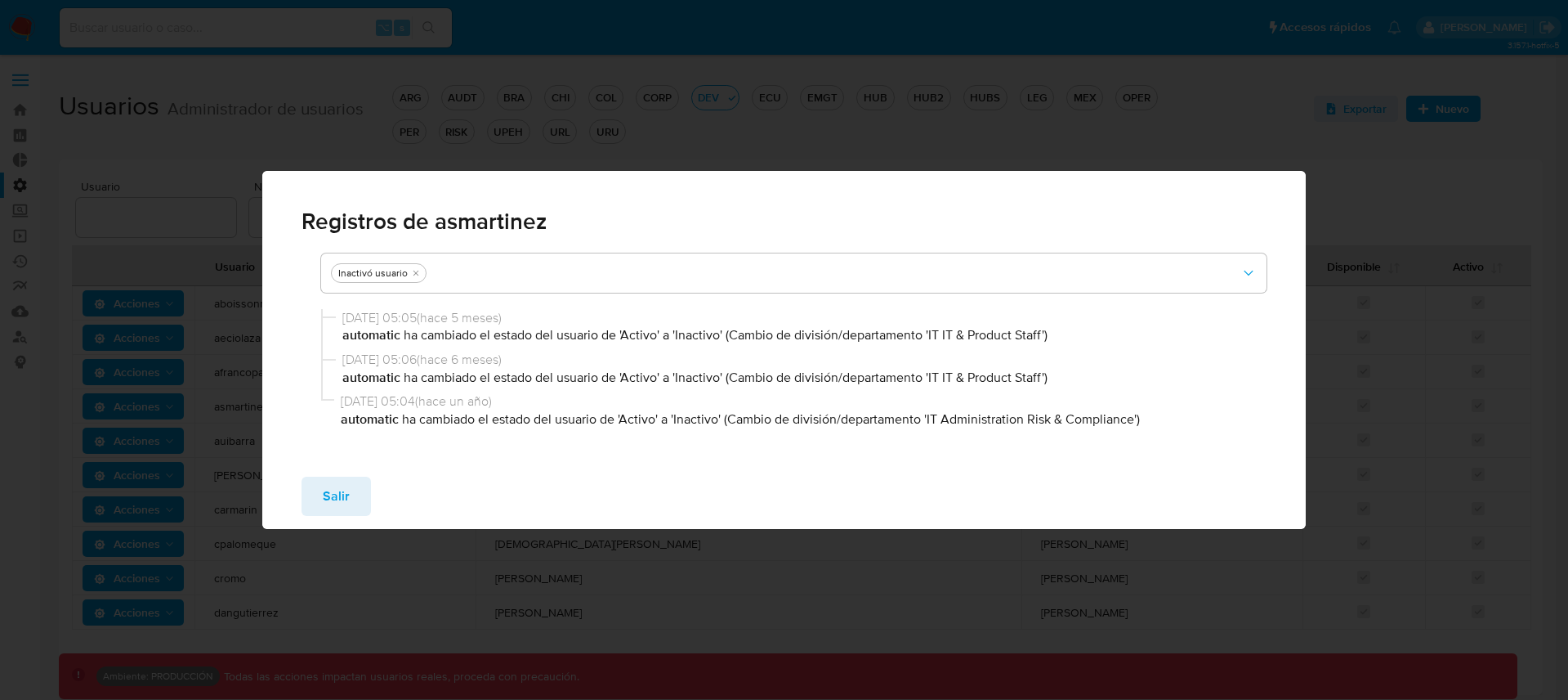
click at [345, 501] on span "Salir" at bounding box center [336, 496] width 27 height 36
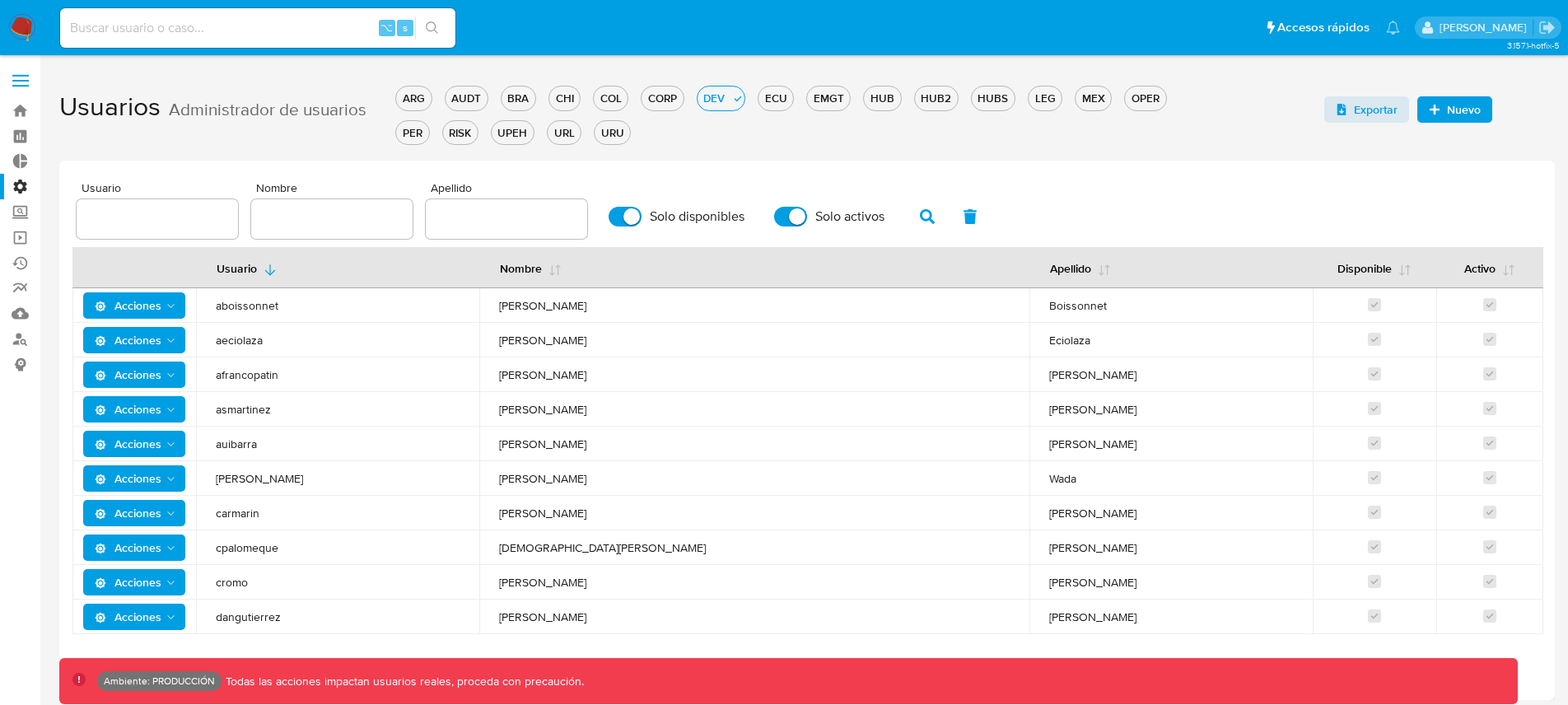
click at [164, 411] on icon "Acciones" at bounding box center [171, 409] width 13 height 13
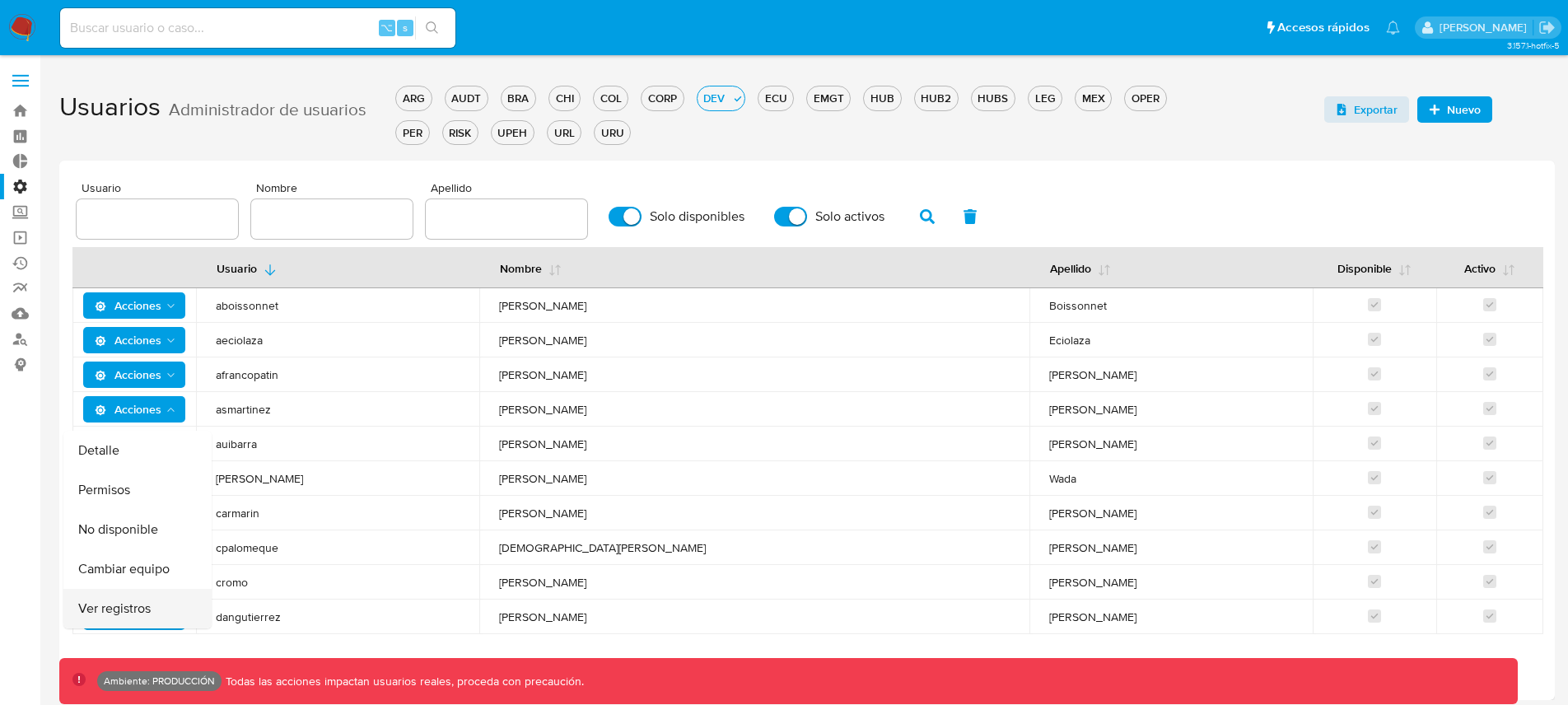
click at [142, 612] on button "Ver registros" at bounding box center [137, 608] width 148 height 39
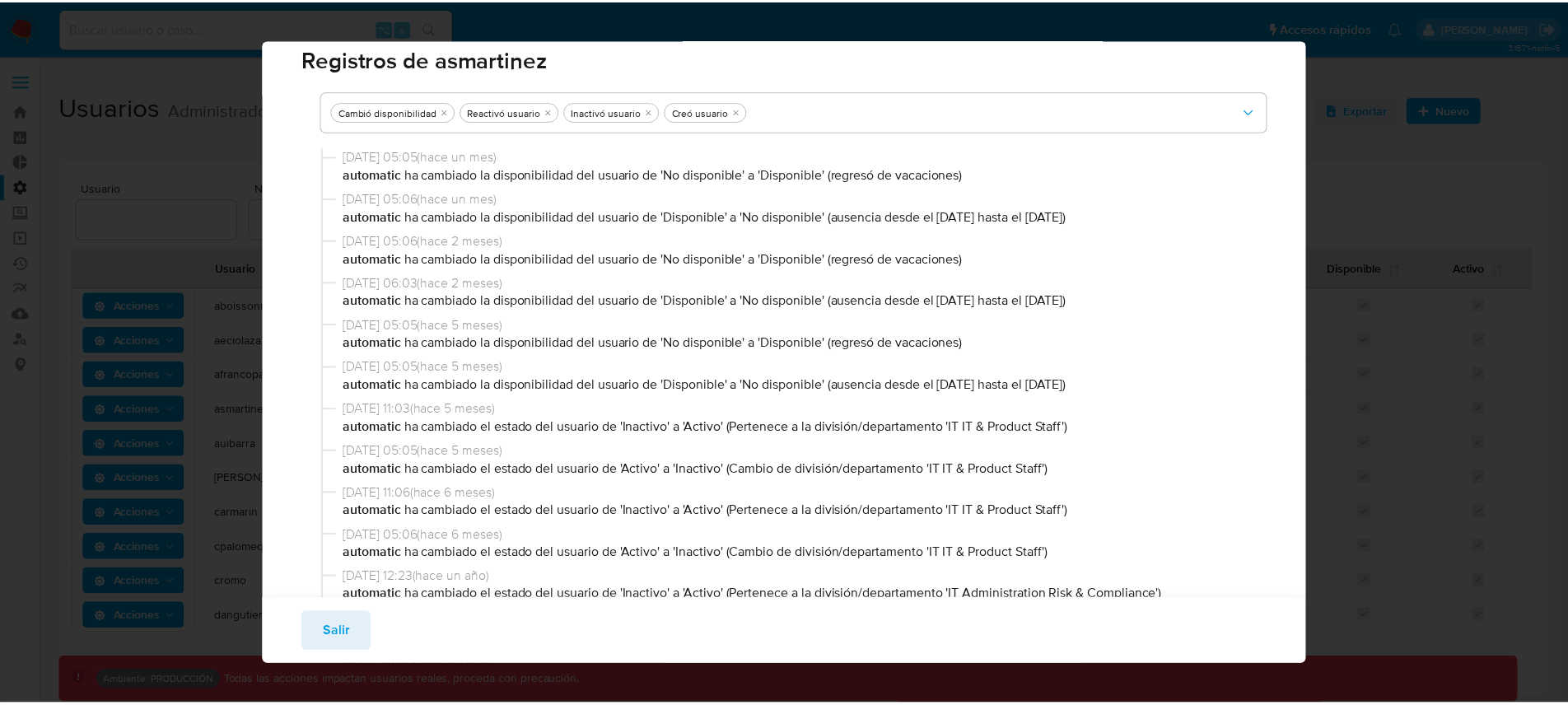
scroll to position [30, 0]
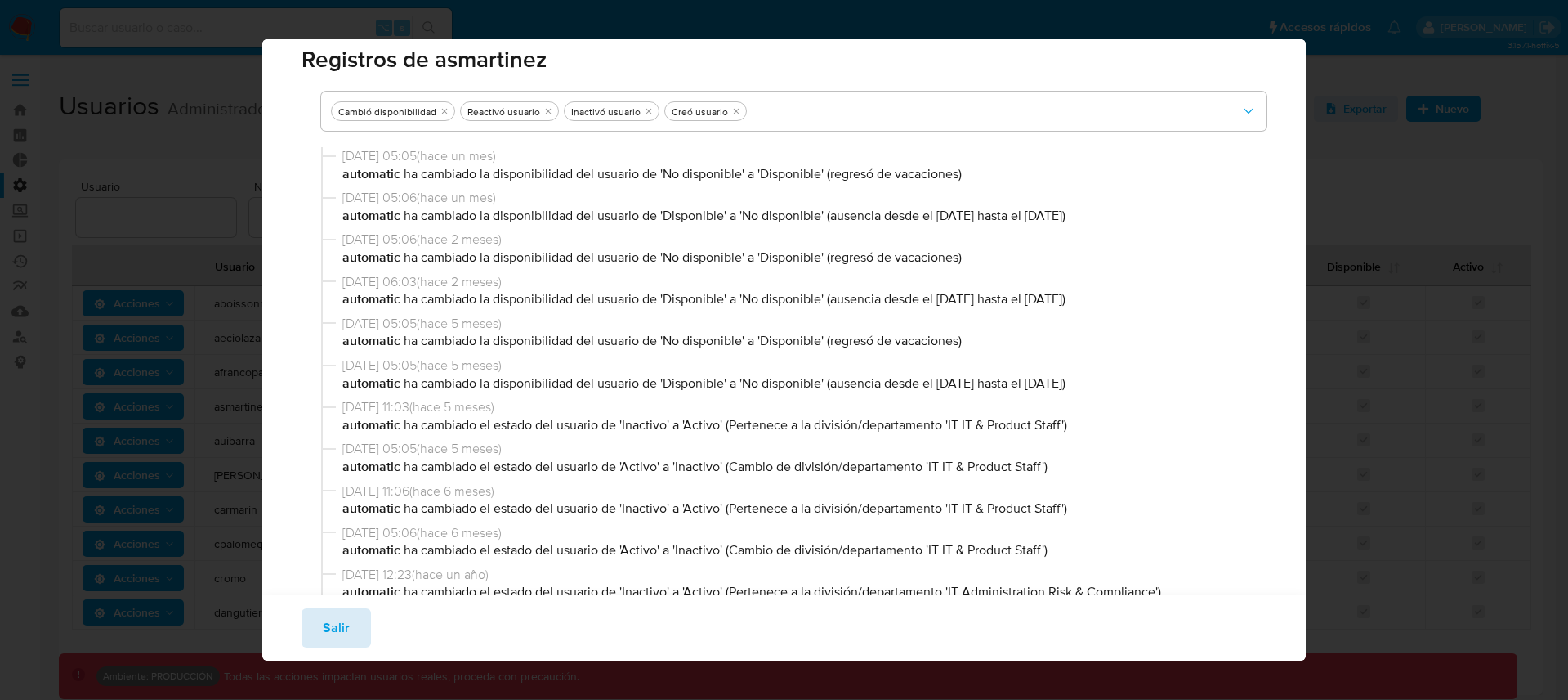
click at [340, 632] on span "Salir" at bounding box center [336, 627] width 27 height 36
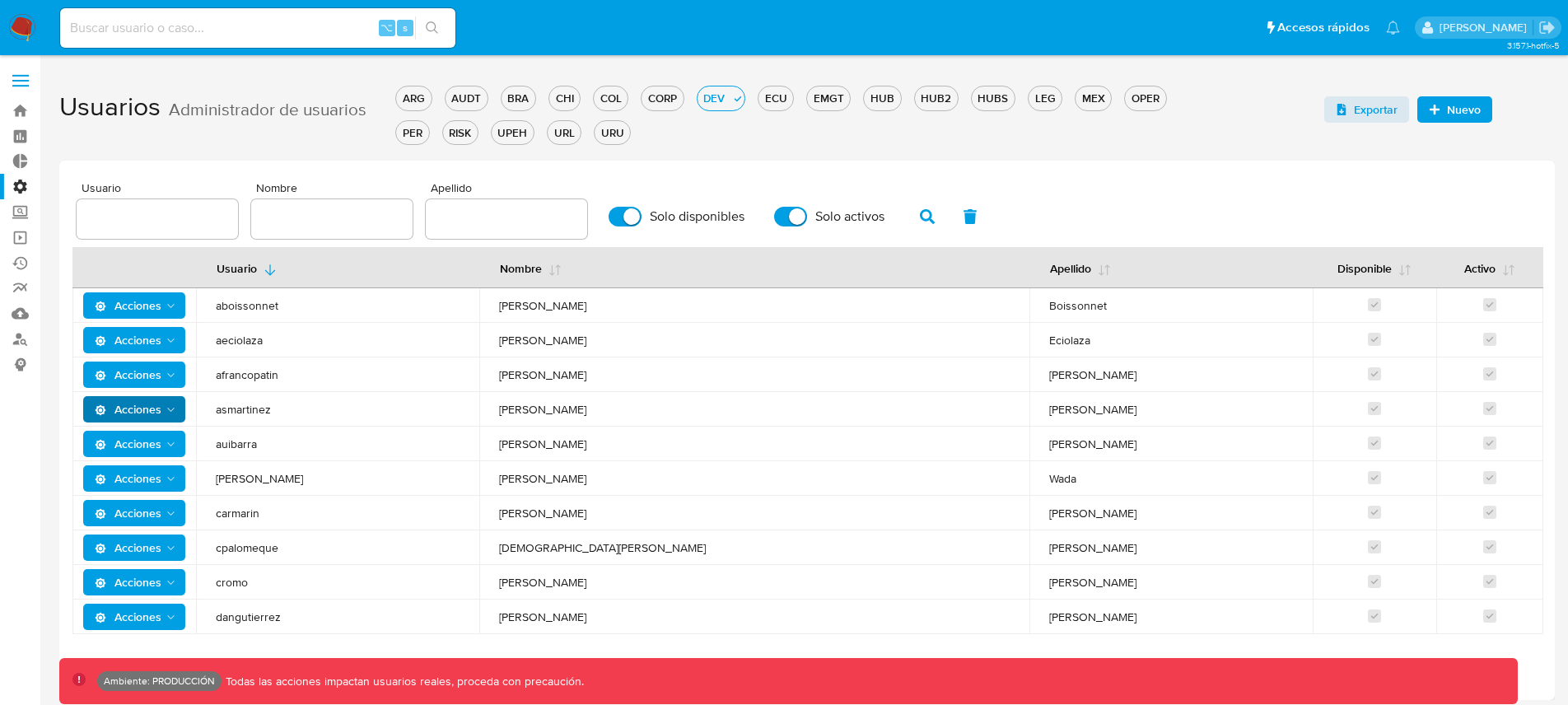
click at [23, 190] on label "Administración" at bounding box center [97, 186] width 196 height 26
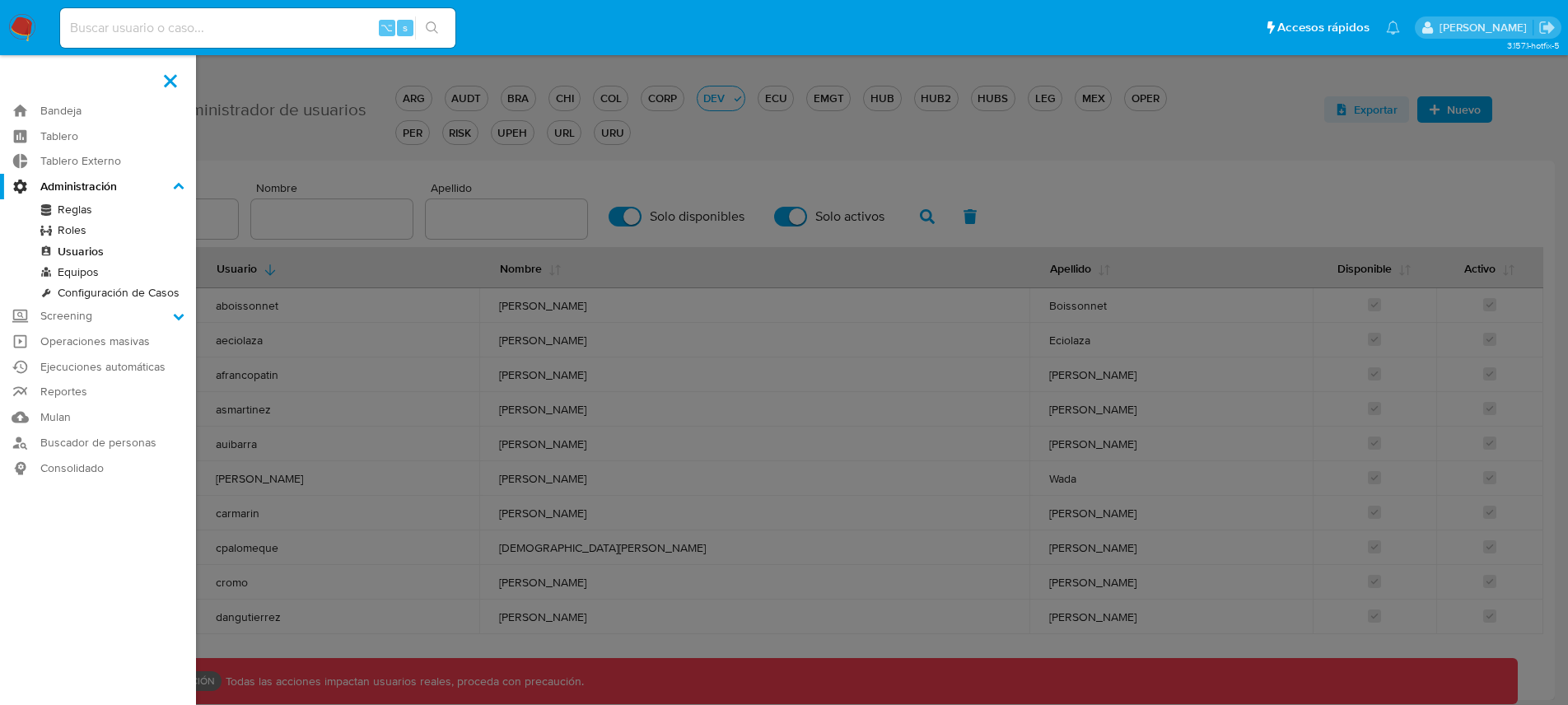
click at [0, 0] on input "Administración" at bounding box center [0, 0] width 0 height 0
click at [71, 205] on link "Reglas" at bounding box center [97, 209] width 196 height 20
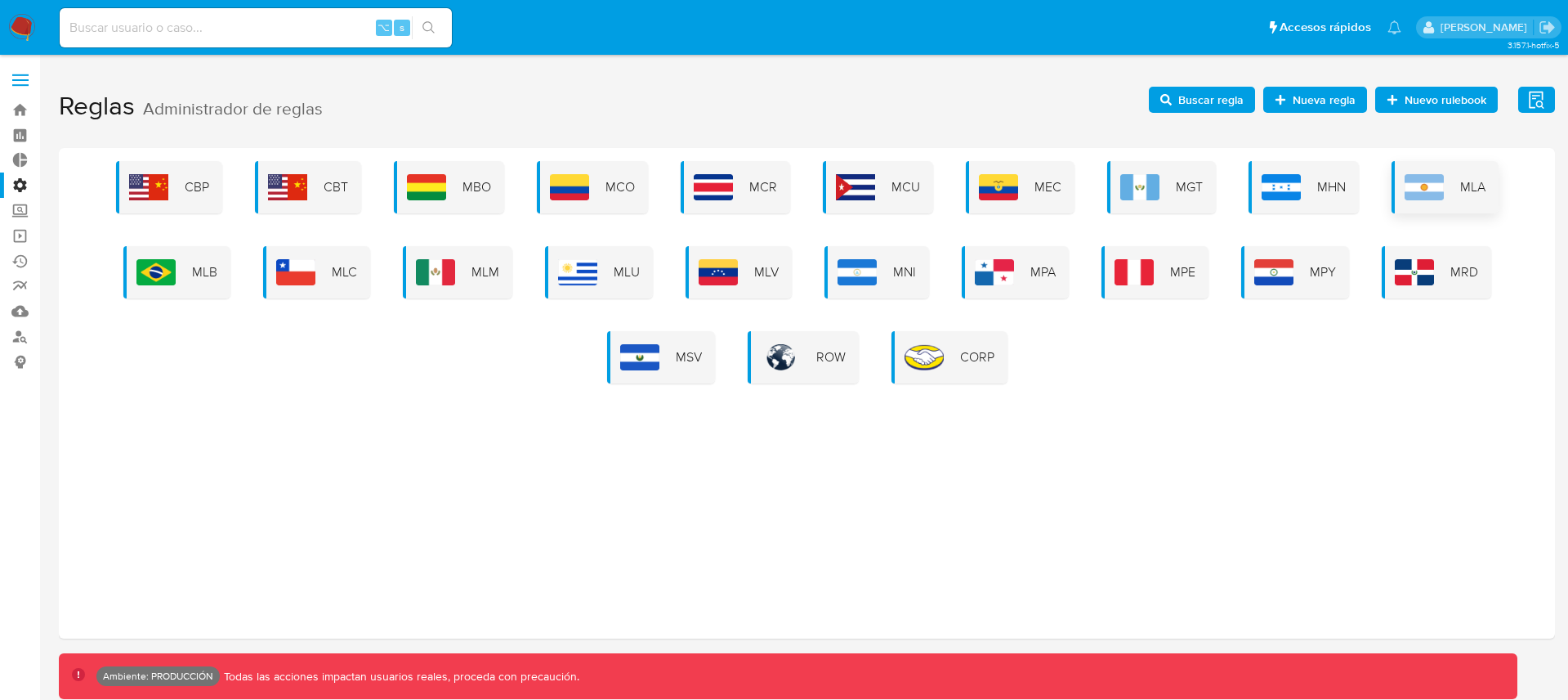
click at [1440, 196] on img at bounding box center [1424, 187] width 39 height 26
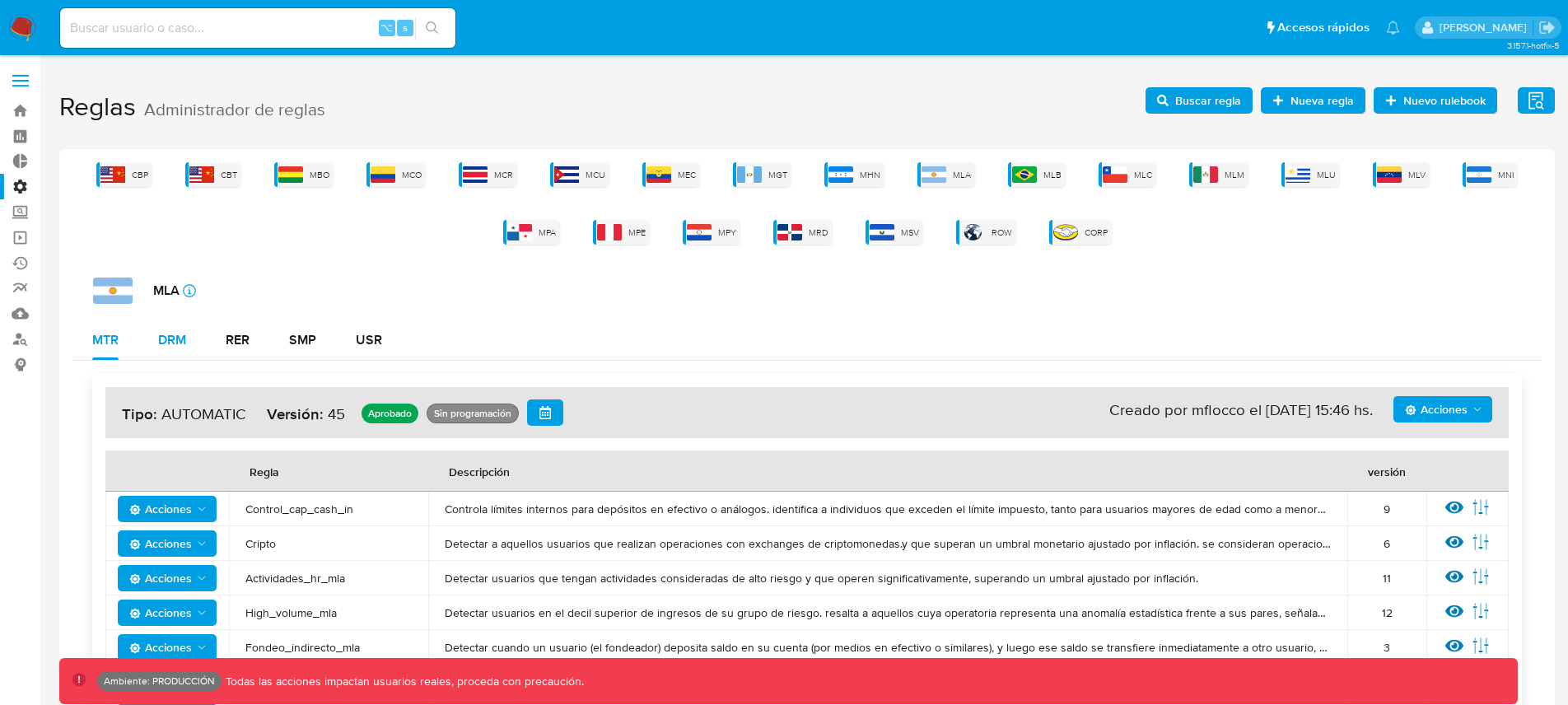
click at [172, 338] on div "DRM" at bounding box center [172, 340] width 28 height 13
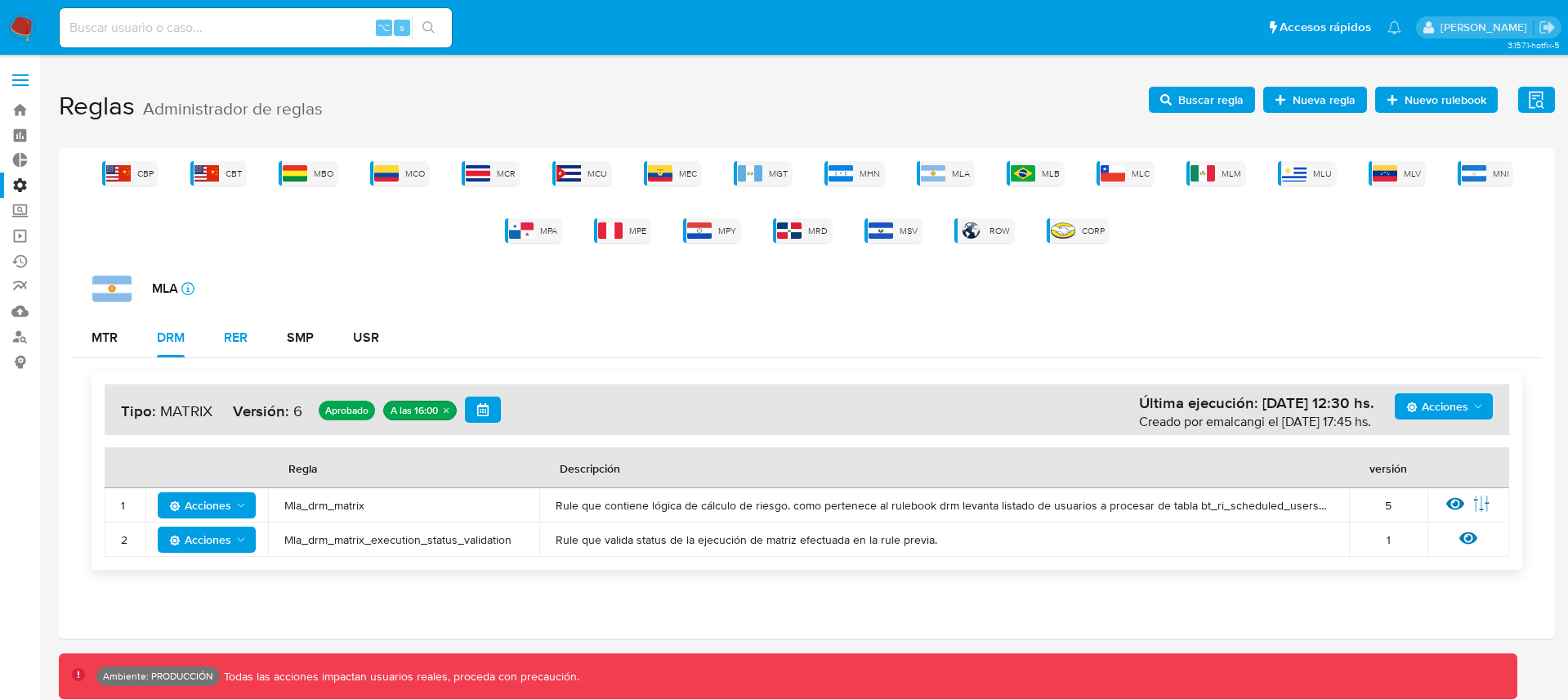
click at [245, 341] on div "RER" at bounding box center [236, 337] width 24 height 13
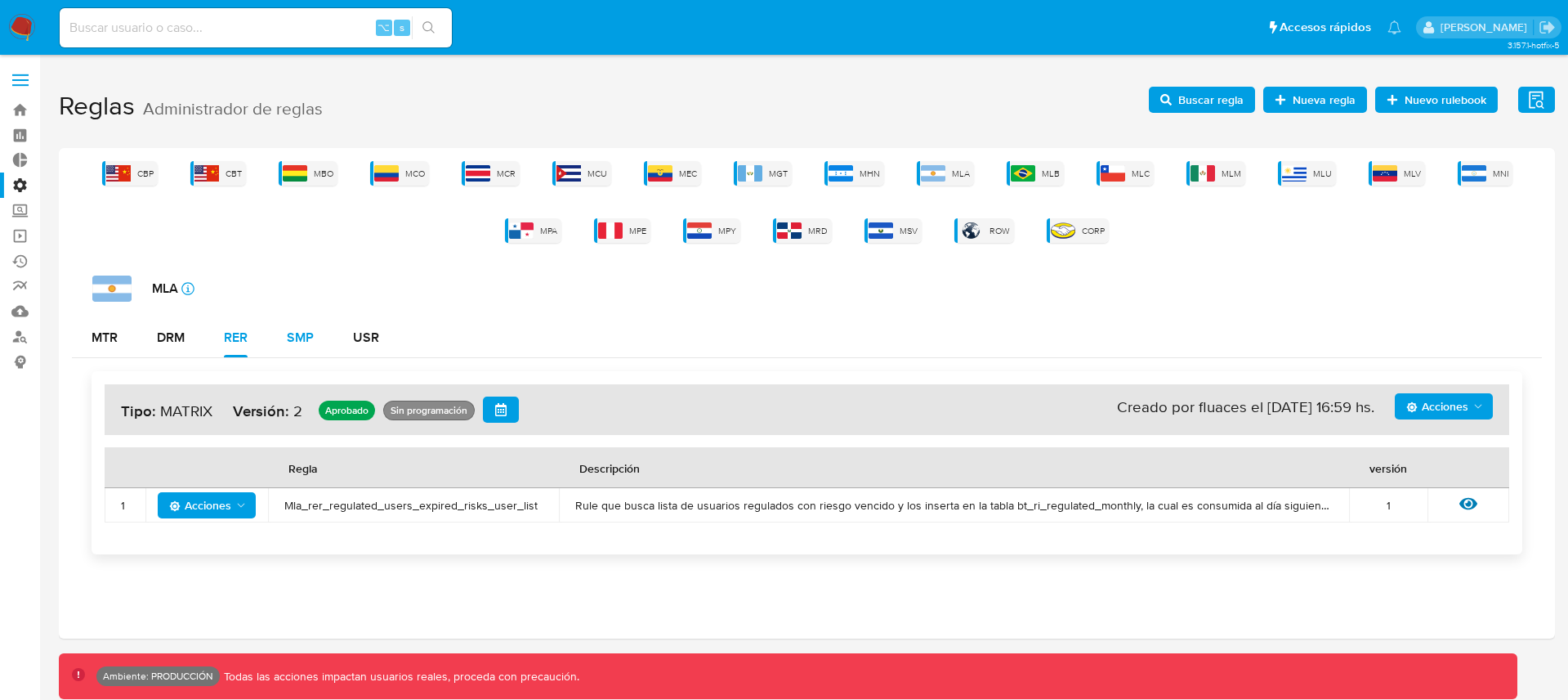
click at [289, 336] on div "SMP" at bounding box center [301, 337] width 27 height 13
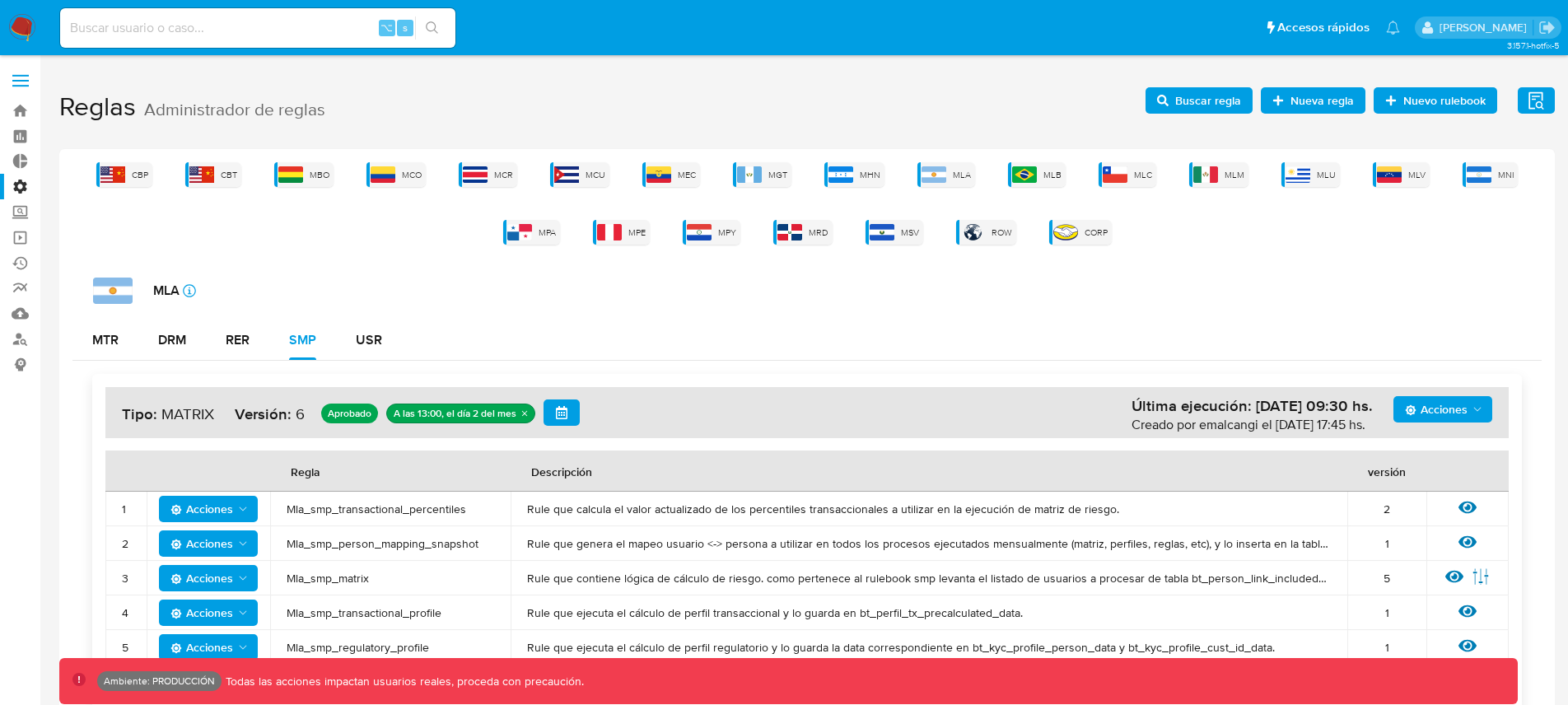
click at [688, 316] on div "MLA icon-info-16 MTR DRM RER SMP USR Acciones Última ejecución: [DATE] 09:30 hs…" at bounding box center [807, 501] width 1470 height 448
